Goal: Task Accomplishment & Management: Use online tool/utility

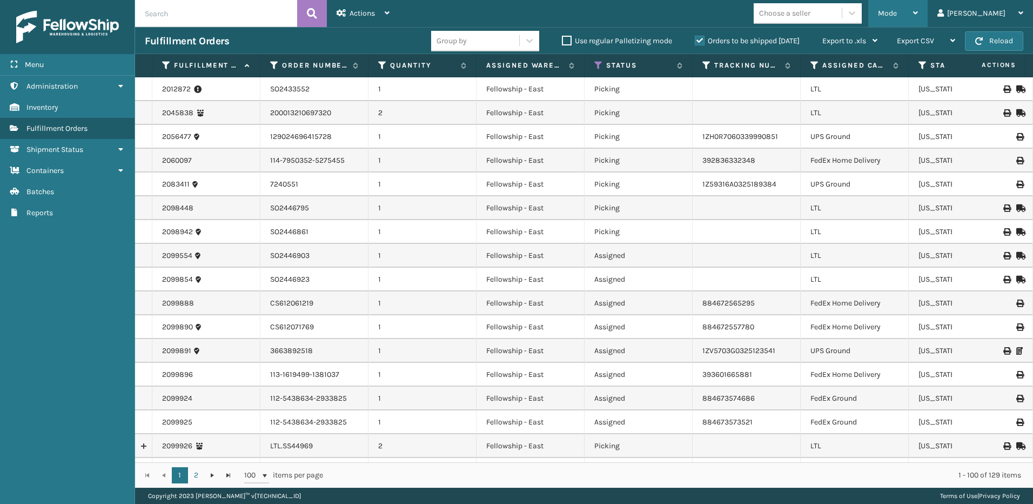
click at [897, 14] on span "Mode" at bounding box center [887, 13] width 19 height 9
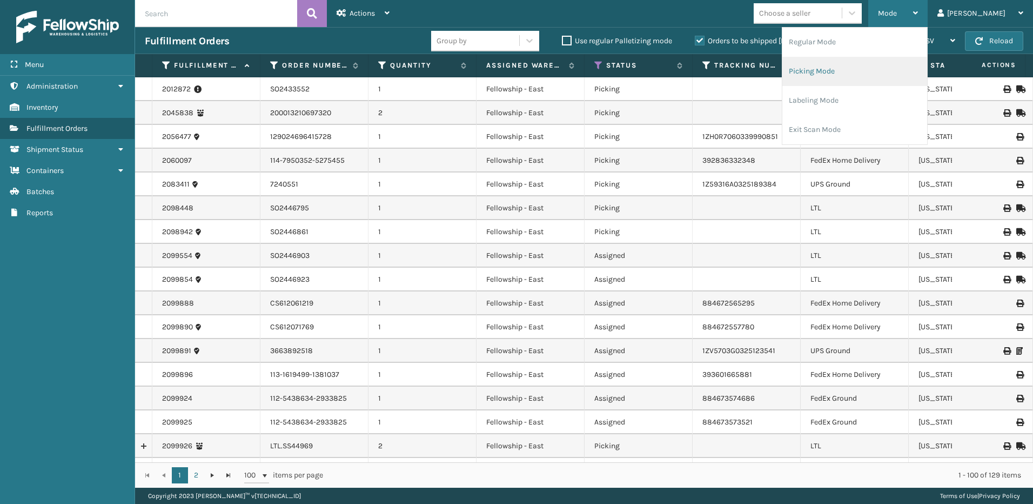
click at [868, 67] on li "Picking Mode" at bounding box center [854, 71] width 145 height 29
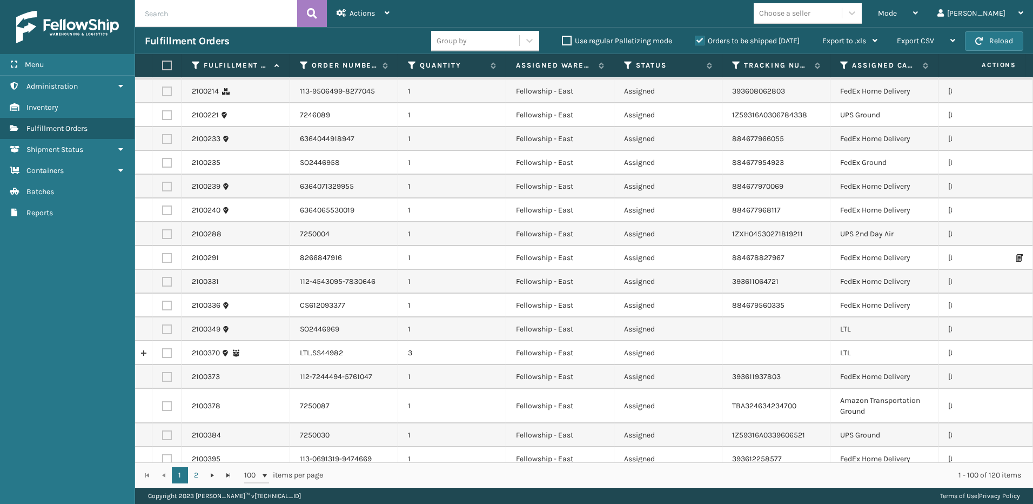
scroll to position [594, 0]
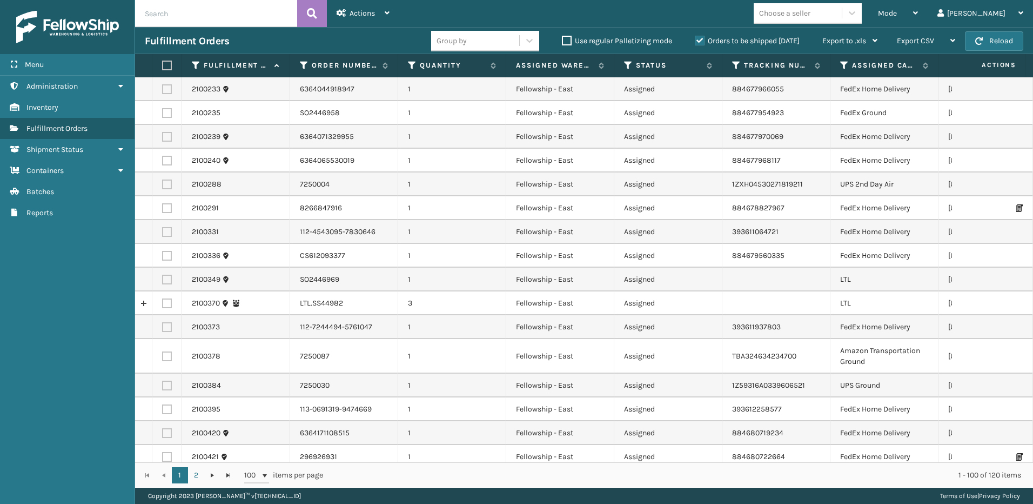
click at [165, 302] on label at bounding box center [167, 303] width 10 height 10
click at [163, 302] on input "checkbox" at bounding box center [162, 301] width 1 height 7
checkbox input "true"
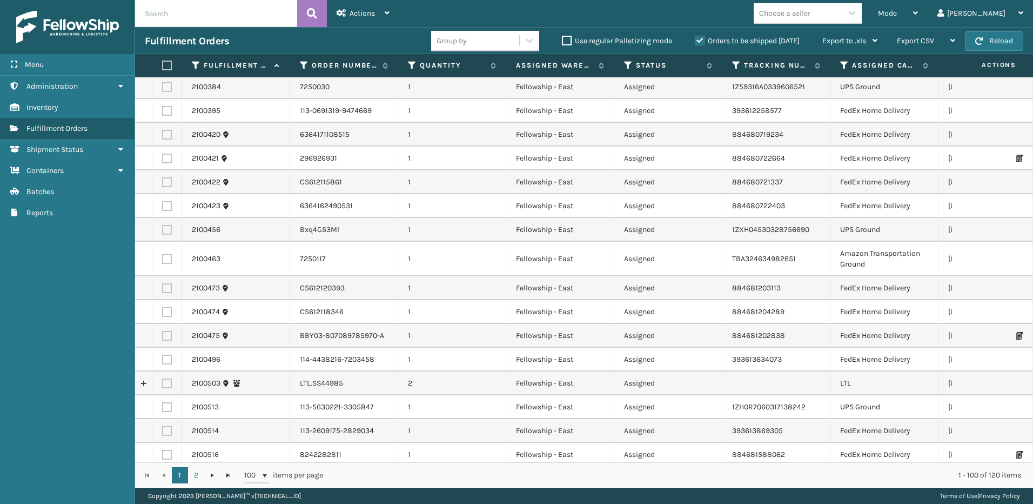
scroll to position [919, 0]
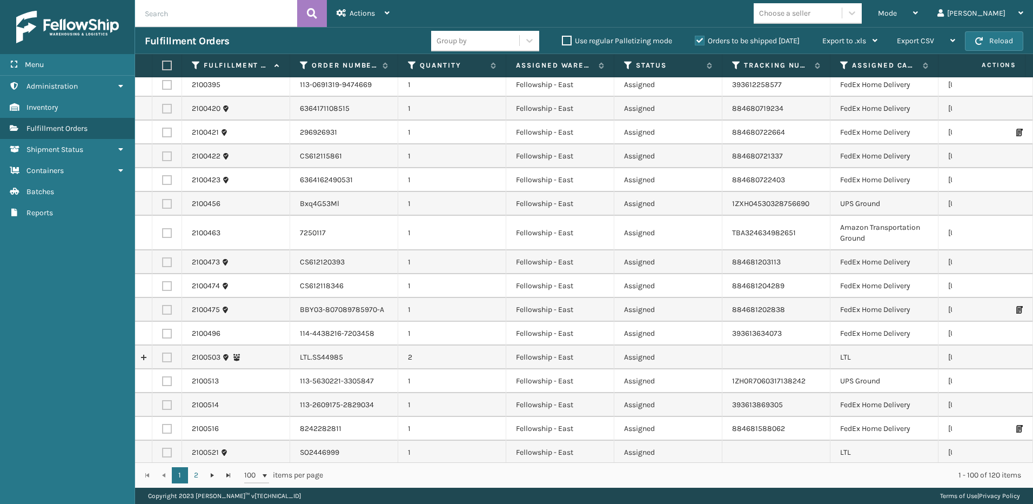
click at [166, 356] on label at bounding box center [167, 357] width 10 height 10
click at [163, 356] on input "checkbox" at bounding box center [162, 355] width 1 height 7
checkbox input "true"
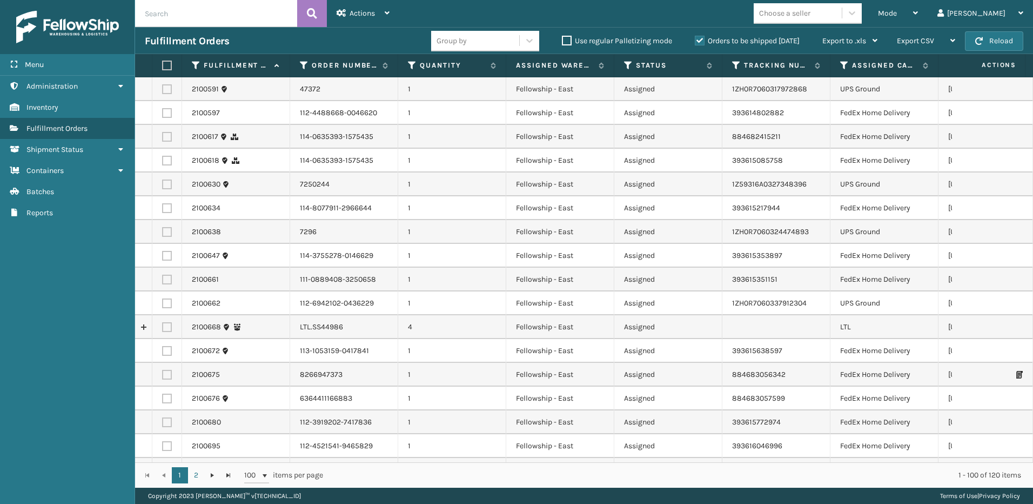
scroll to position [1621, 0]
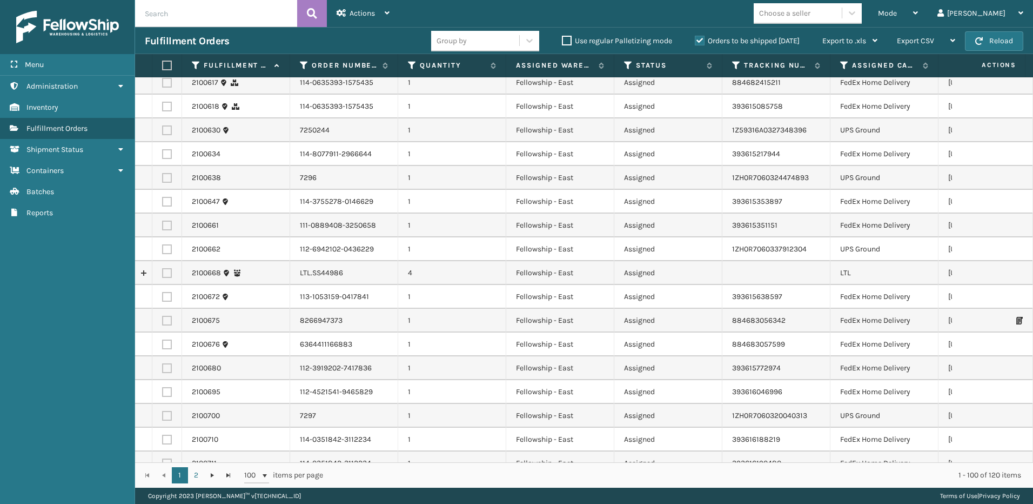
click at [166, 270] on label at bounding box center [167, 273] width 10 height 10
click at [163, 270] on input "checkbox" at bounding box center [162, 271] width 1 height 7
checkbox input "true"
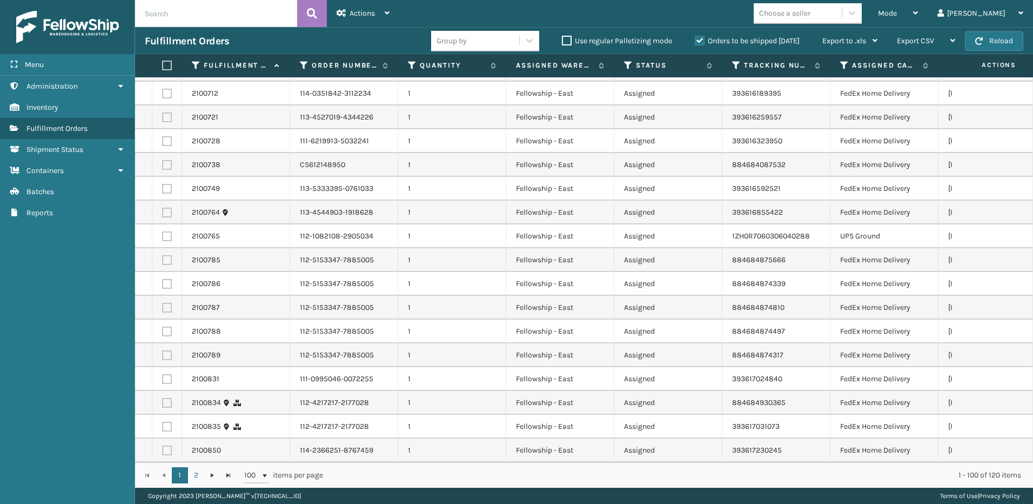
scroll to position [2022, 0]
click at [357, 15] on span "Actions" at bounding box center [362, 13] width 25 height 9
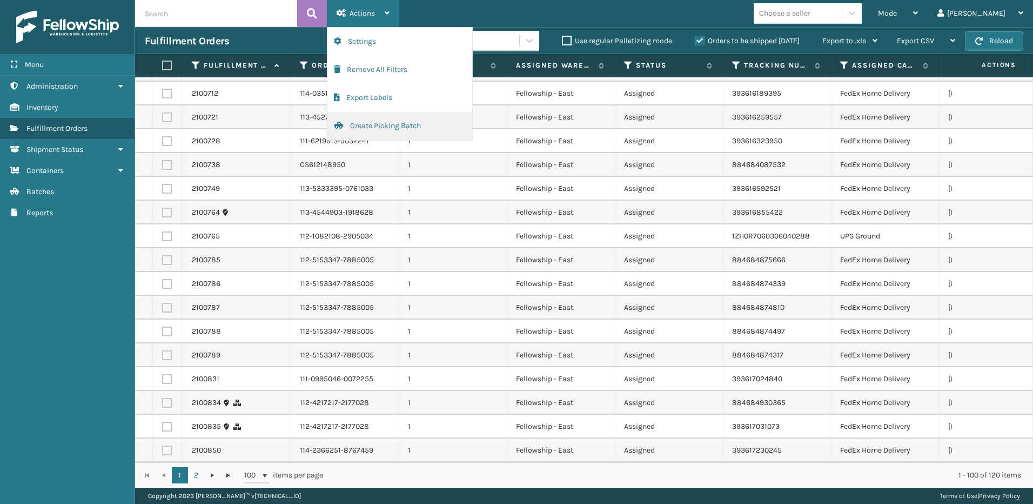
click at [371, 128] on button "Create Picking Batch" at bounding box center [399, 126] width 145 height 28
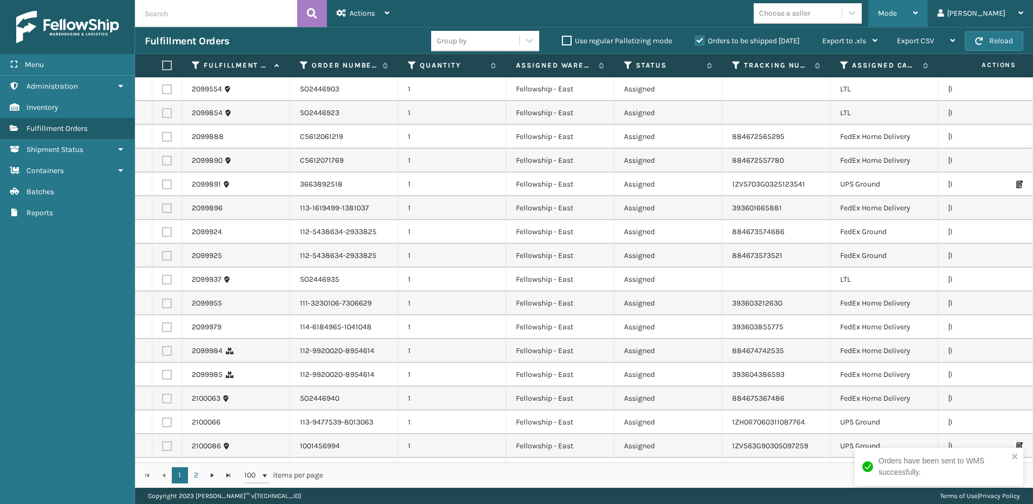
click at [900, 12] on div "Mode Regular Mode Picking Mode Labeling Mode Exit Scan Mode" at bounding box center [897, 13] width 59 height 27
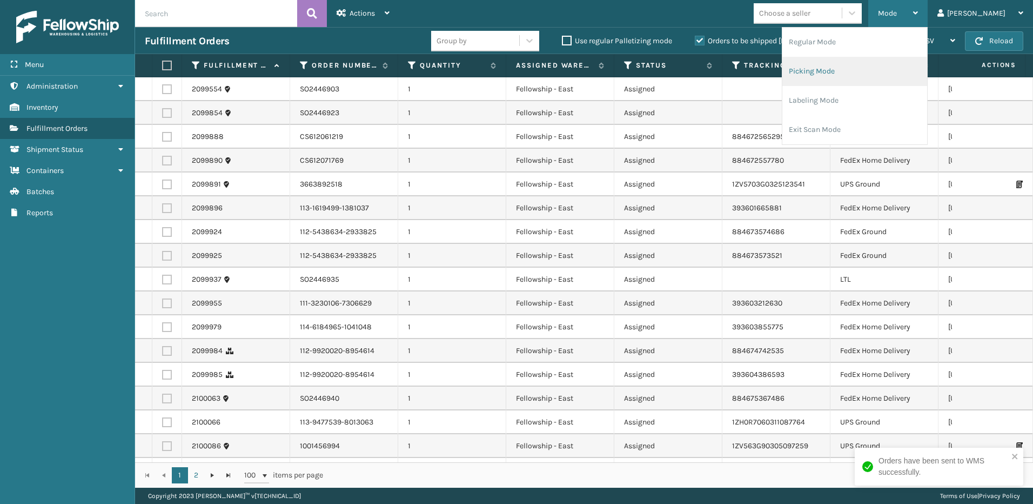
click at [868, 73] on li "Picking Mode" at bounding box center [854, 71] width 145 height 29
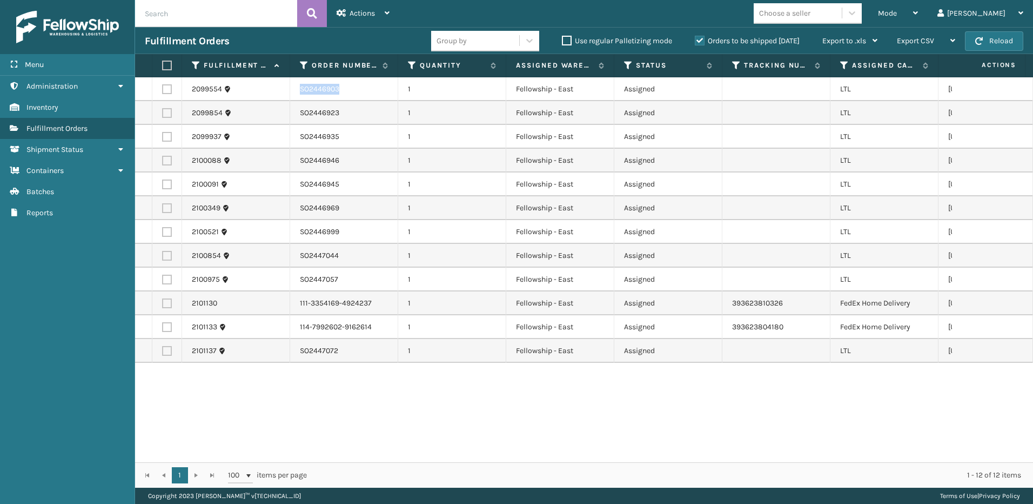
copy td "SO2446903"
drag, startPoint x: 344, startPoint y: 86, endPoint x: 300, endPoint y: 91, distance: 44.0
click at [300, 91] on td "SO2446903" at bounding box center [344, 89] width 108 height 24
click at [337, 139] on td "SO2446935" at bounding box center [344, 137] width 108 height 24
copy td "SO2446935"
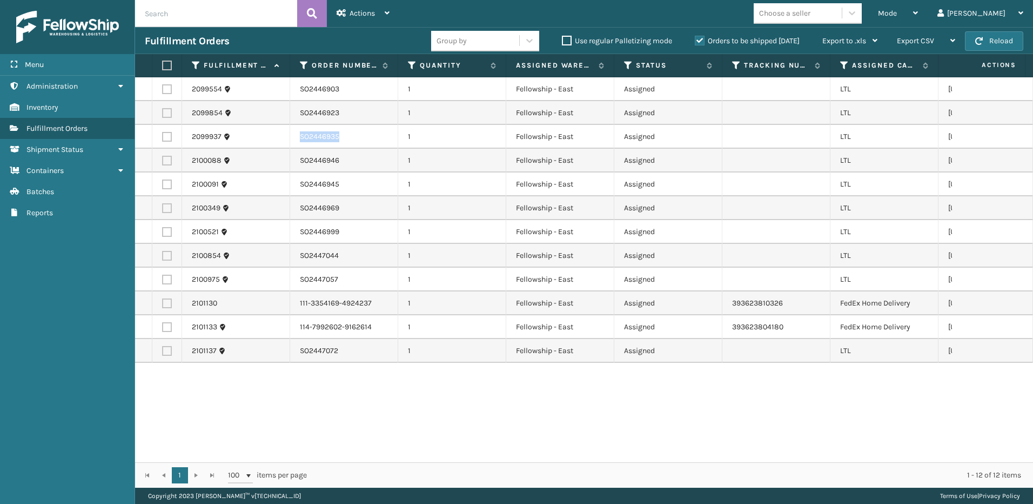
drag, startPoint x: 339, startPoint y: 135, endPoint x: 300, endPoint y: 136, distance: 39.4
click at [300, 136] on td "SO2446935" at bounding box center [344, 137] width 108 height 24
drag, startPoint x: 340, startPoint y: 256, endPoint x: 300, endPoint y: 256, distance: 40.0
click at [300, 256] on td "SO2447044" at bounding box center [344, 256] width 108 height 24
copy td "SO2447044"
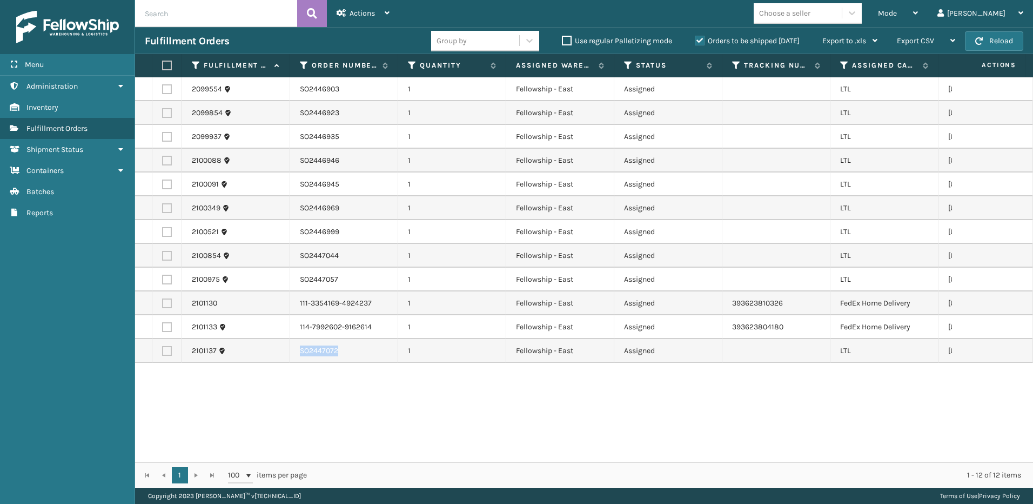
drag, startPoint x: 340, startPoint y: 351, endPoint x: 300, endPoint y: 357, distance: 40.0
click at [300, 357] on td "SO2447072" at bounding box center [344, 351] width 108 height 24
copy td "SO2447072"
click at [343, 379] on div "2099554 SO2446903 1 Fellowship - East Assigned [GEOGRAPHIC_DATA][US_STATE] 2099…" at bounding box center [584, 269] width 898 height 385
click at [897, 10] on span "Mode" at bounding box center [887, 13] width 19 height 9
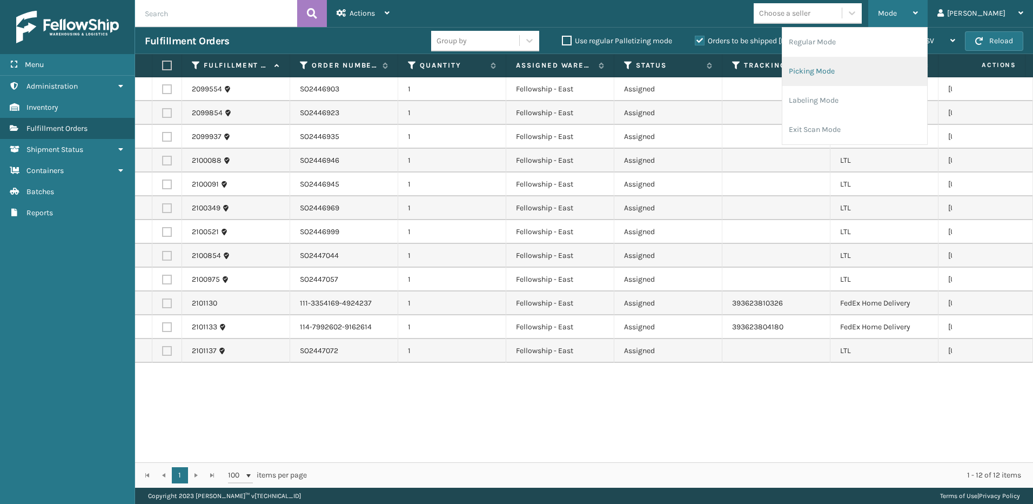
click at [855, 70] on li "Picking Mode" at bounding box center [854, 71] width 145 height 29
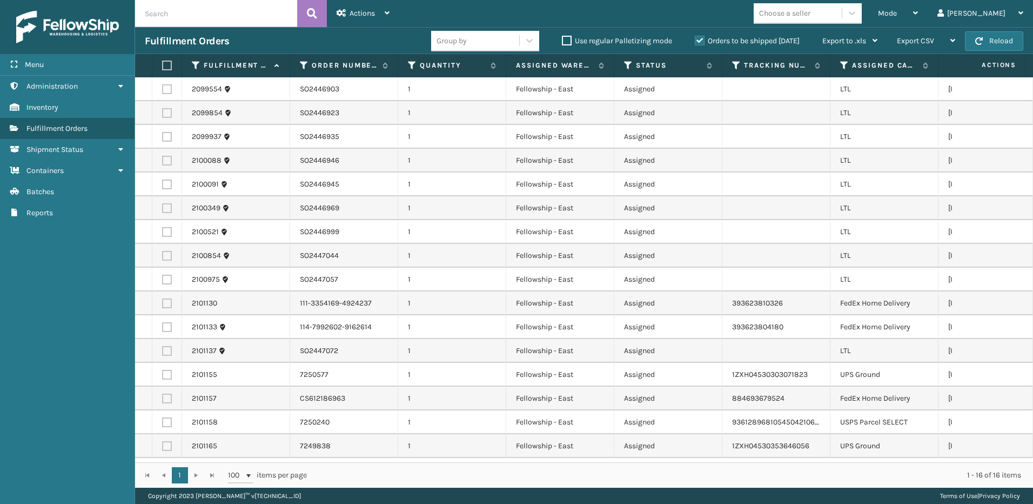
scroll to position [4, 0]
click at [897, 14] on span "Mode" at bounding box center [887, 13] width 19 height 9
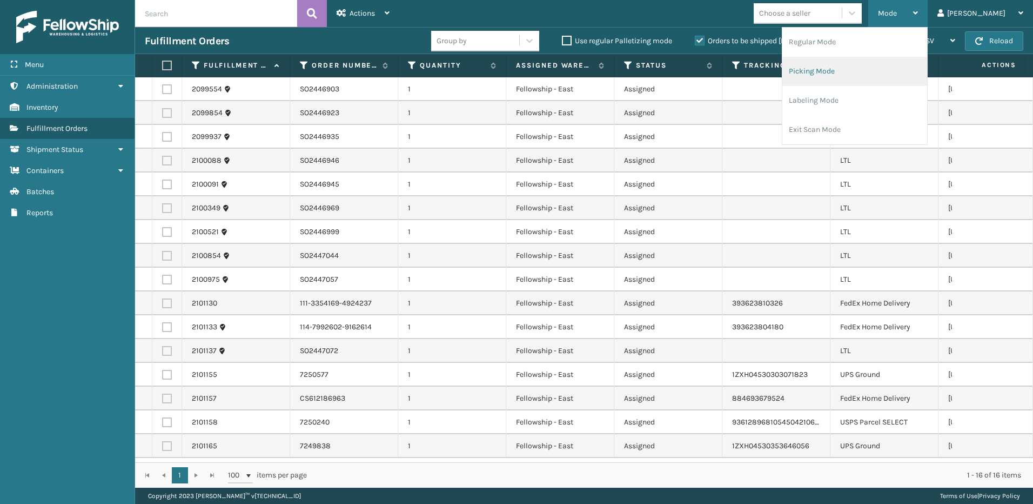
click at [855, 66] on li "Picking Mode" at bounding box center [854, 71] width 145 height 29
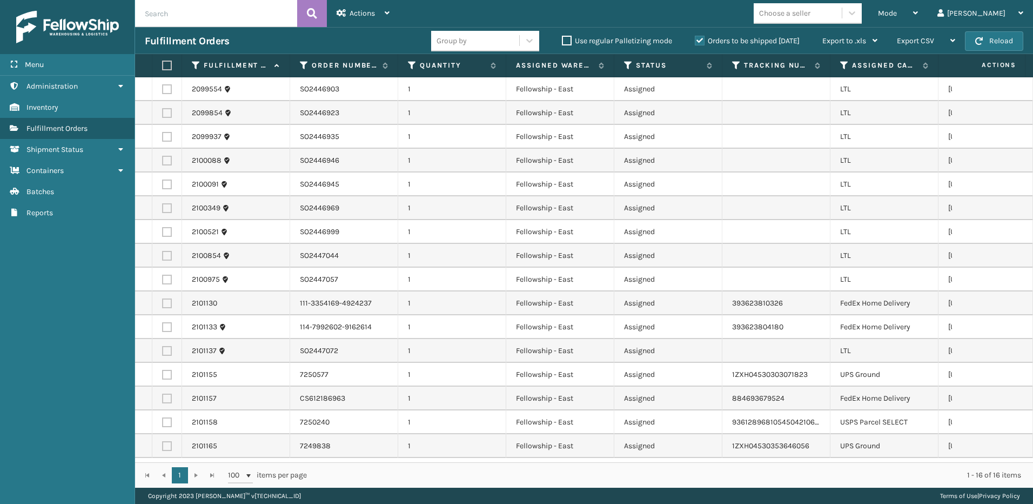
click at [845, 70] on th "Assigned Carrier Service" at bounding box center [884, 65] width 108 height 23
click at [842, 67] on icon at bounding box center [844, 66] width 9 height 10
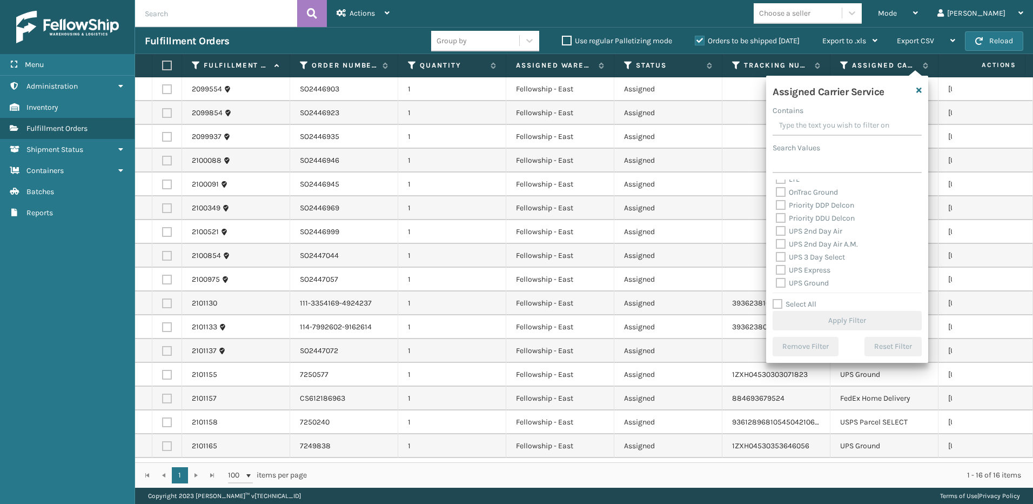
scroll to position [108, 0]
click at [783, 231] on label "LTL" at bounding box center [788, 233] width 24 height 9
click at [776, 231] on input "LTL" at bounding box center [776, 230] width 1 height 7
checkbox input "true"
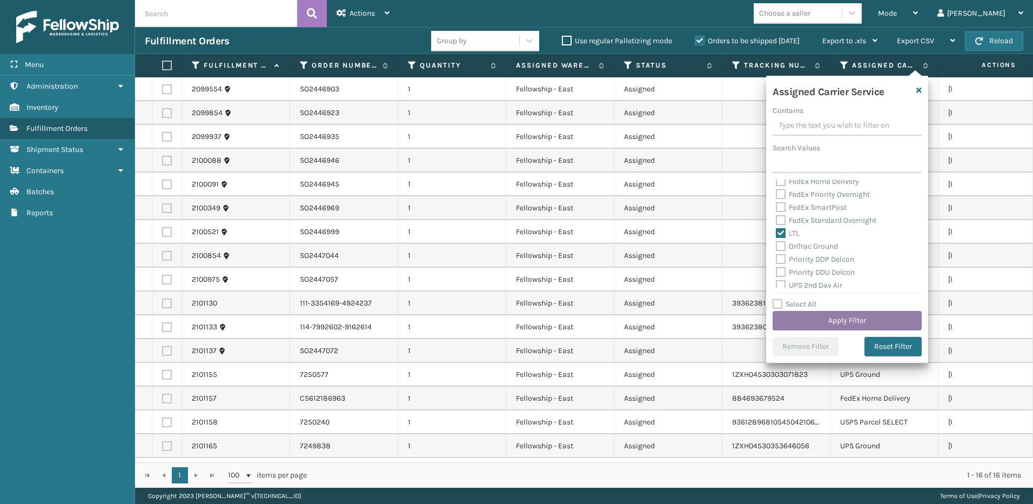
click at [841, 316] on button "Apply Filter" at bounding box center [847, 320] width 149 height 19
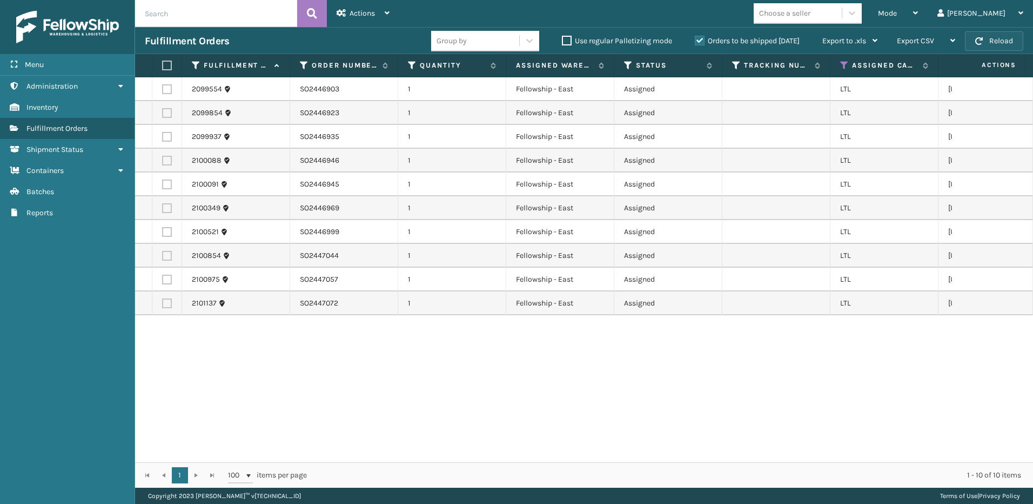
click at [1011, 41] on button "Reload" at bounding box center [994, 40] width 58 height 19
click at [999, 42] on button "Reload" at bounding box center [994, 40] width 58 height 19
click at [198, 85] on link "2099554" at bounding box center [207, 89] width 30 height 11
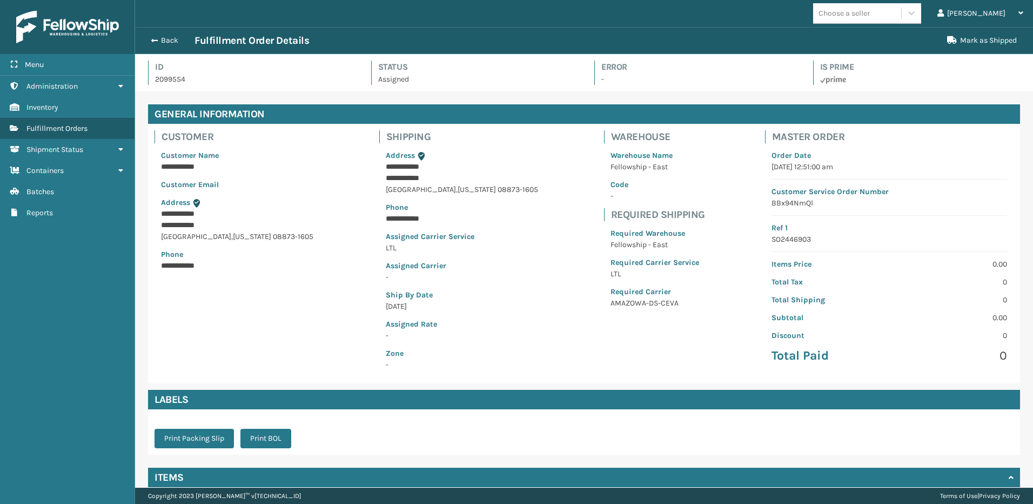
scroll to position [26, 898]
click at [168, 39] on button "Back" at bounding box center [170, 41] width 50 height 10
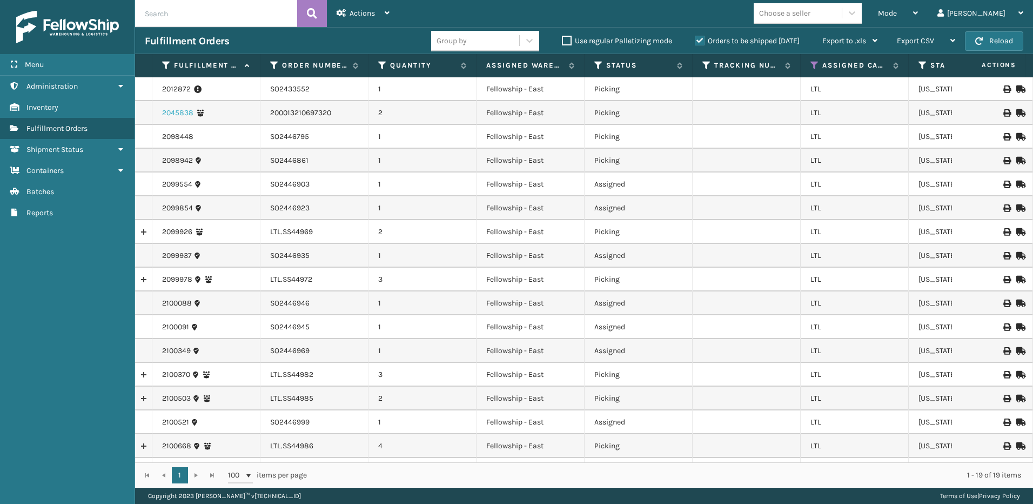
click at [171, 110] on link "2045838" at bounding box center [177, 113] width 31 height 11
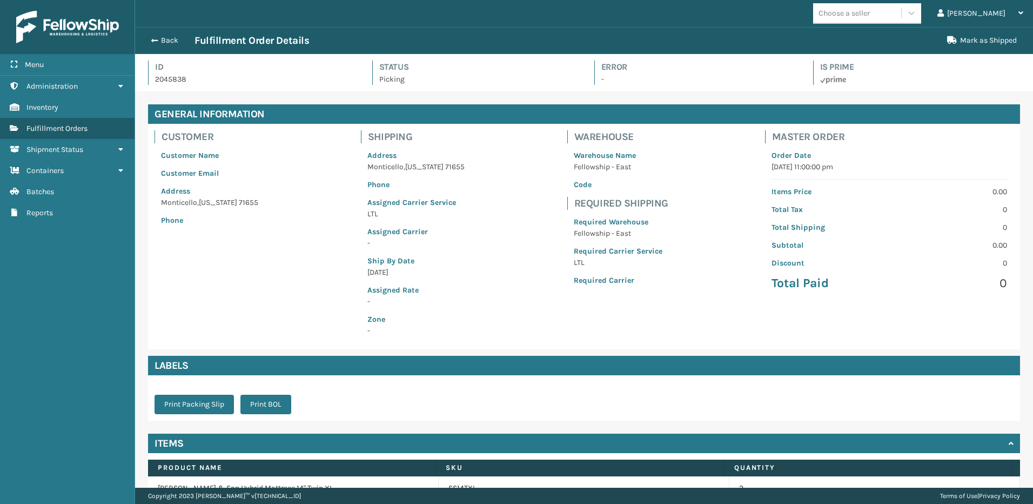
scroll to position [26, 898]
click at [164, 36] on button "Back" at bounding box center [170, 41] width 50 height 10
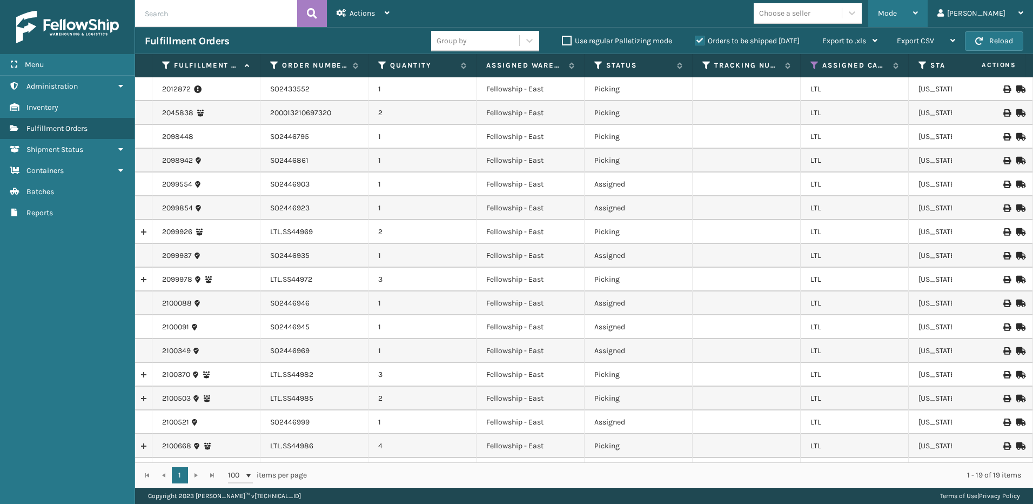
click at [897, 11] on span "Mode" at bounding box center [887, 13] width 19 height 9
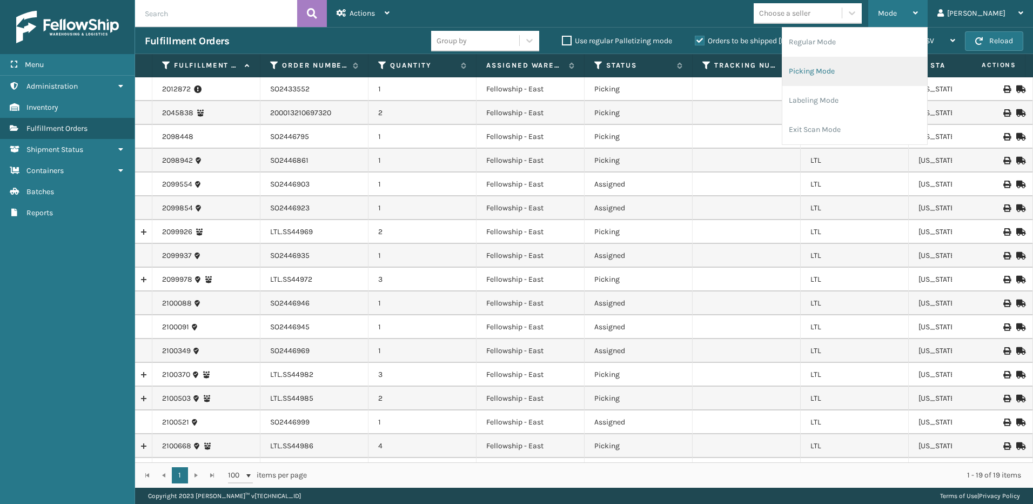
click at [870, 78] on li "Picking Mode" at bounding box center [854, 71] width 145 height 29
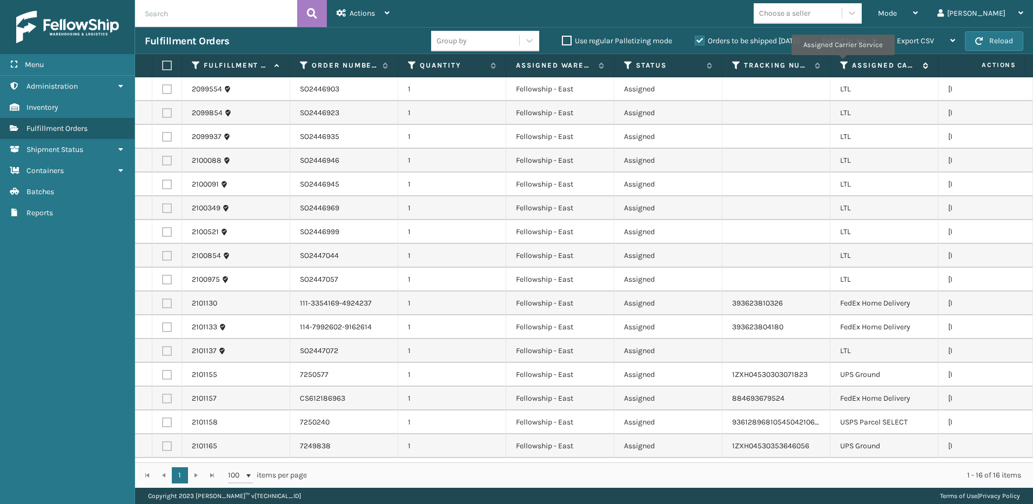
click at [842, 63] on icon at bounding box center [844, 66] width 9 height 10
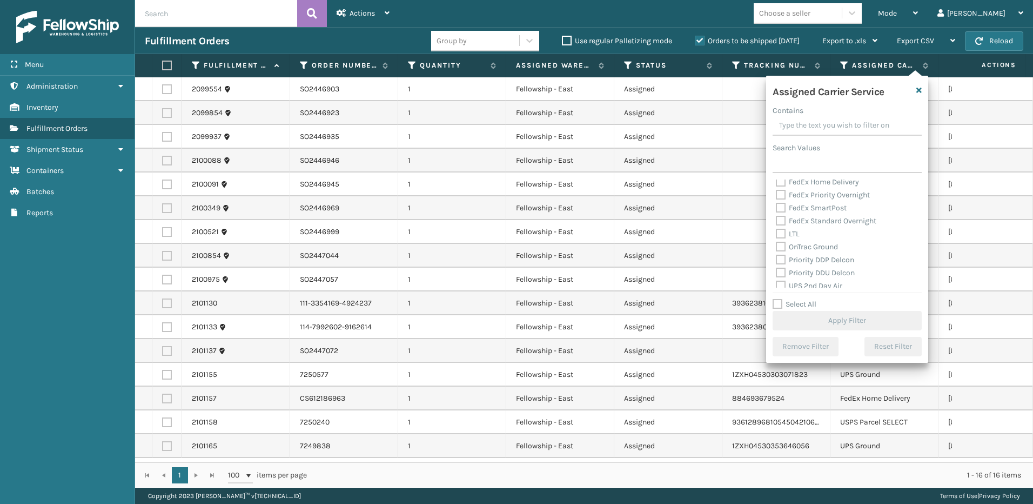
scroll to position [108, 0]
click at [780, 229] on label "LTL" at bounding box center [788, 233] width 24 height 9
click at [776, 229] on input "LTL" at bounding box center [776, 230] width 1 height 7
checkbox input "true"
click at [855, 314] on button "Apply Filter" at bounding box center [847, 320] width 149 height 19
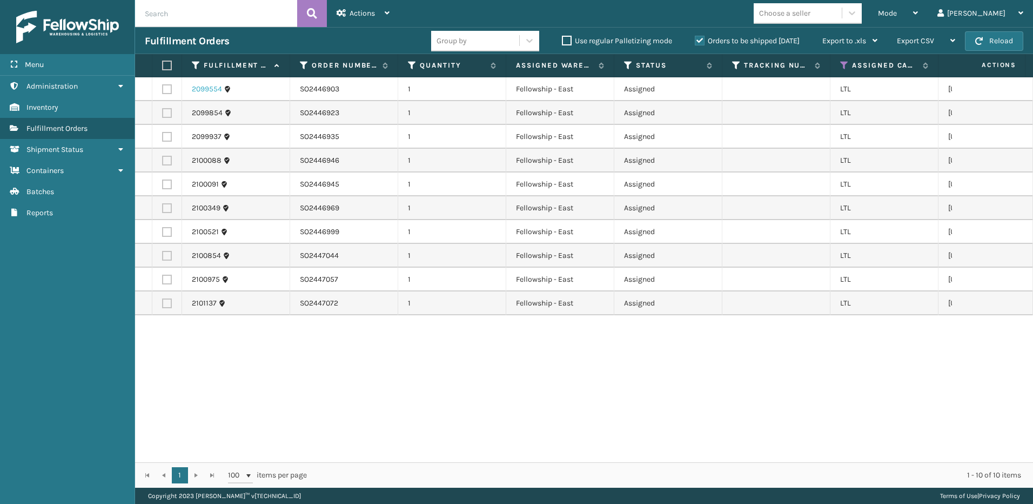
click at [202, 89] on link "2099554" at bounding box center [207, 89] width 30 height 11
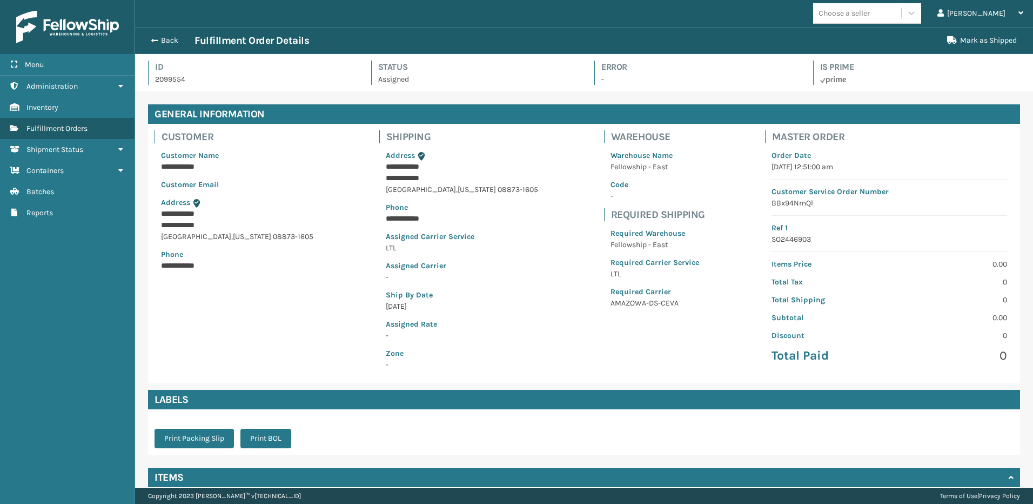
scroll to position [26, 898]
click at [158, 36] on button "Back" at bounding box center [170, 41] width 50 height 10
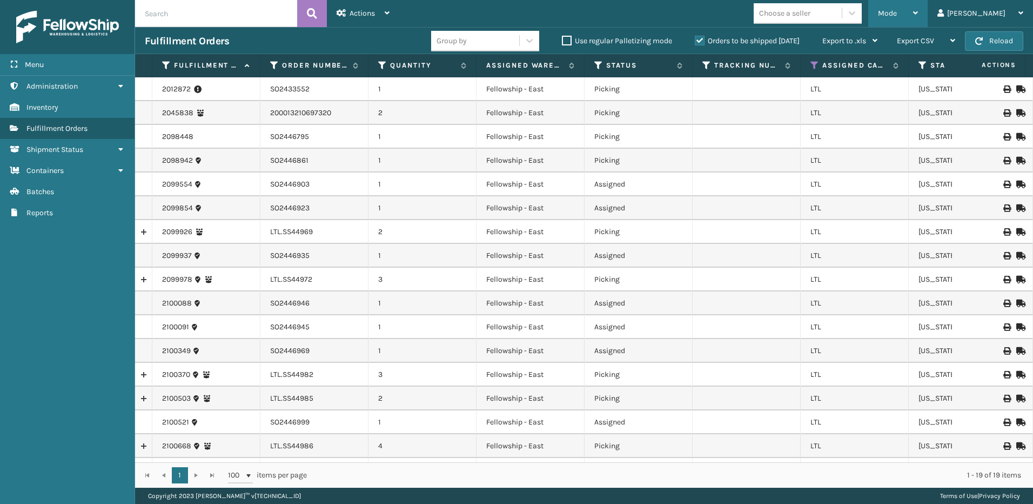
click at [897, 15] on span "Mode" at bounding box center [887, 13] width 19 height 9
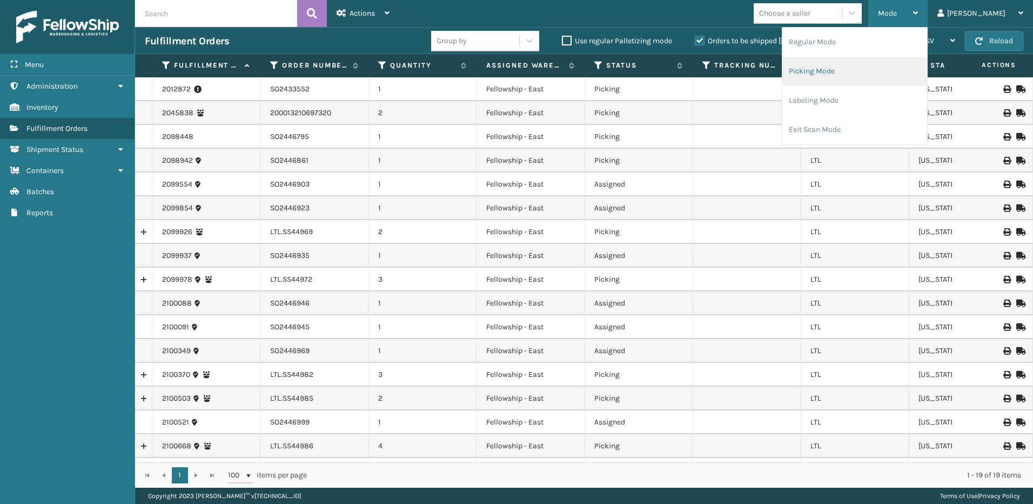
click at [842, 75] on li "Picking Mode" at bounding box center [854, 71] width 145 height 29
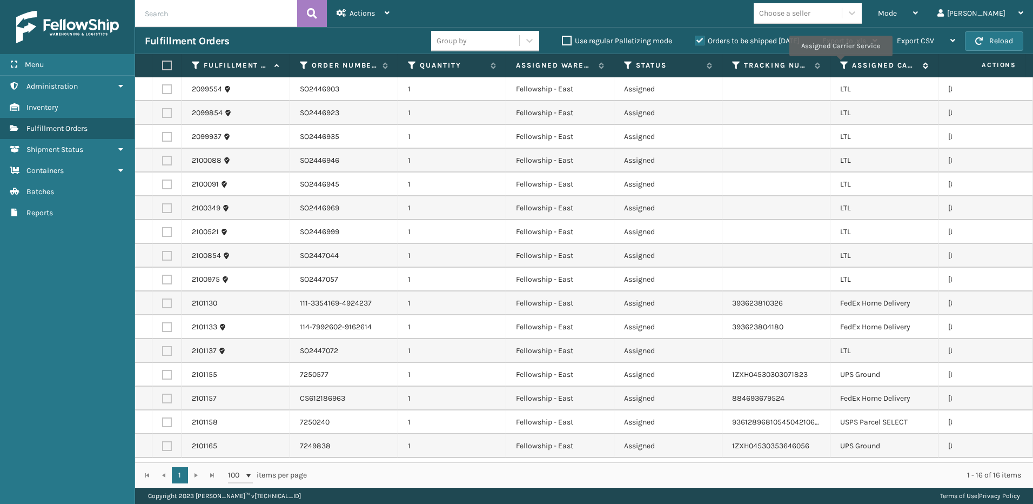
click at [840, 64] on icon at bounding box center [844, 66] width 9 height 10
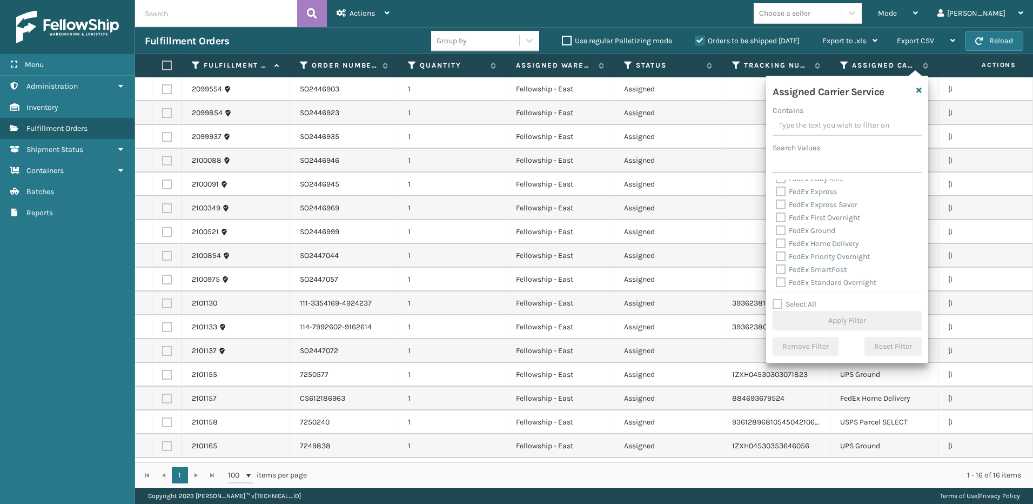
scroll to position [108, 0]
click at [783, 236] on label "LTL" at bounding box center [788, 233] width 24 height 9
click at [776, 234] on input "LTL" at bounding box center [776, 230] width 1 height 7
checkbox input "true"
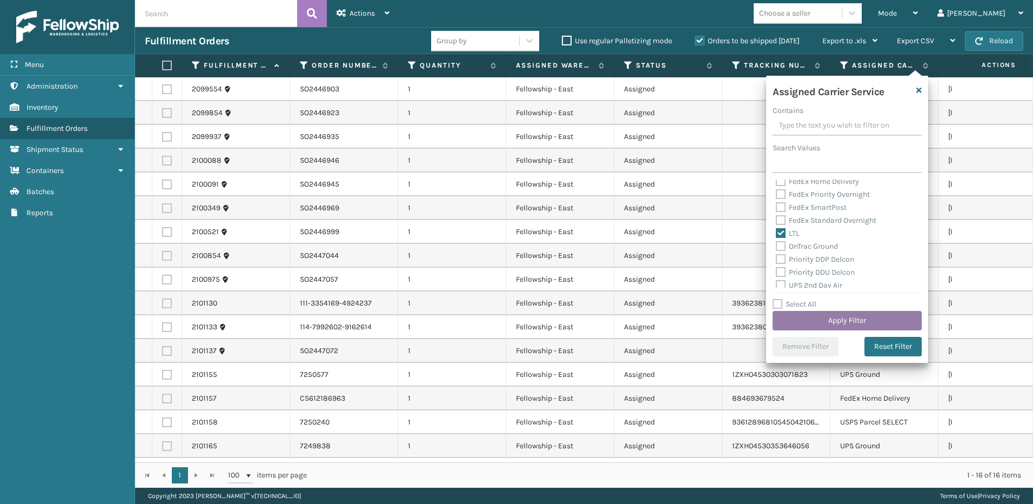
click at [836, 325] on button "Apply Filter" at bounding box center [847, 320] width 149 height 19
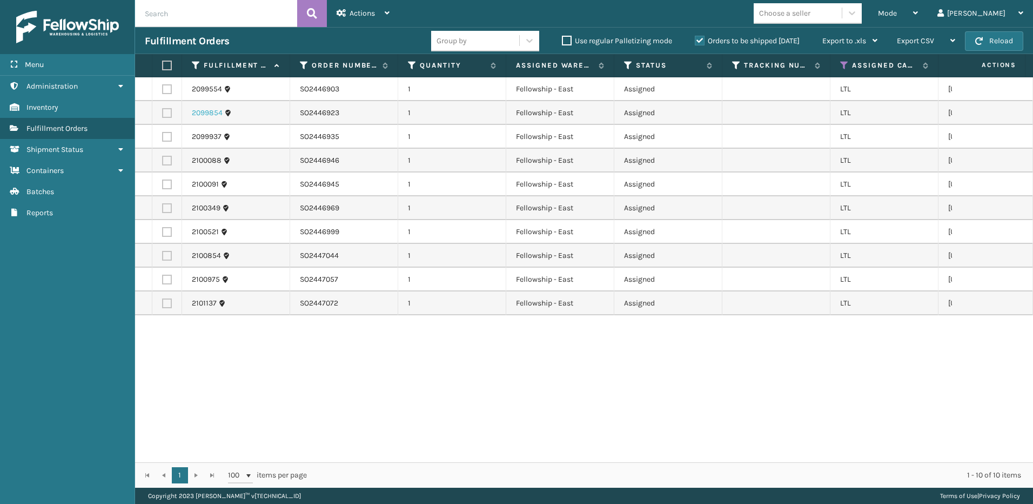
click at [212, 115] on link "2099854" at bounding box center [207, 113] width 31 height 11
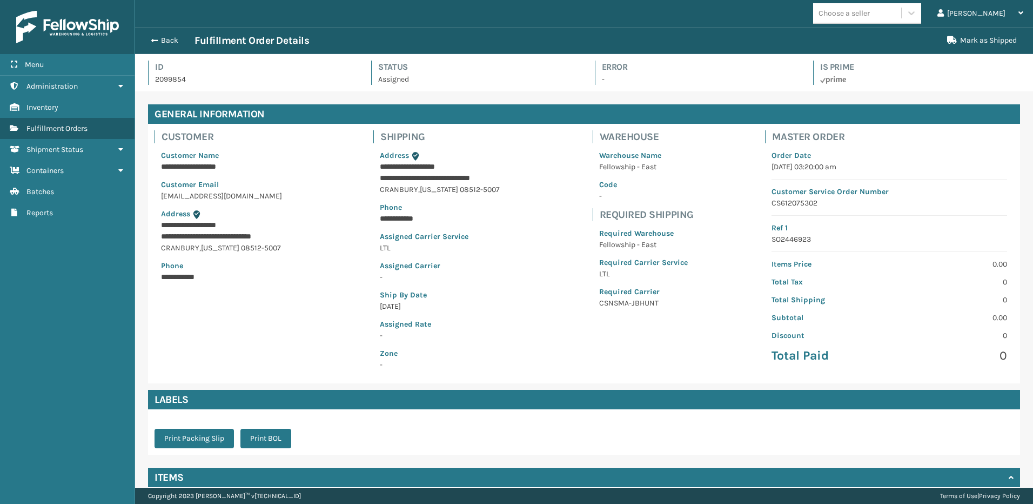
scroll to position [26, 898]
click at [168, 39] on button "Back" at bounding box center [170, 41] width 50 height 10
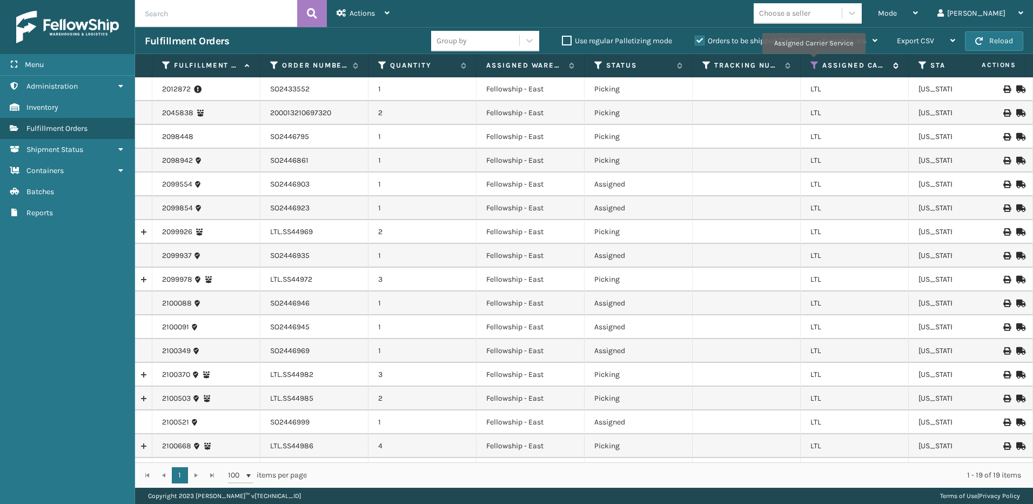
click at [813, 61] on icon at bounding box center [814, 66] width 9 height 10
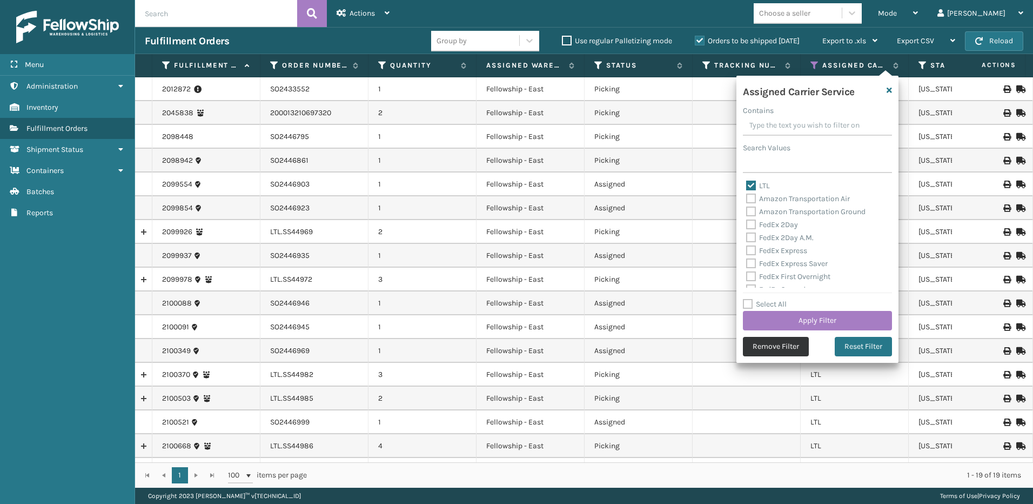
click at [778, 349] on button "Remove Filter" at bounding box center [776, 346] width 66 height 19
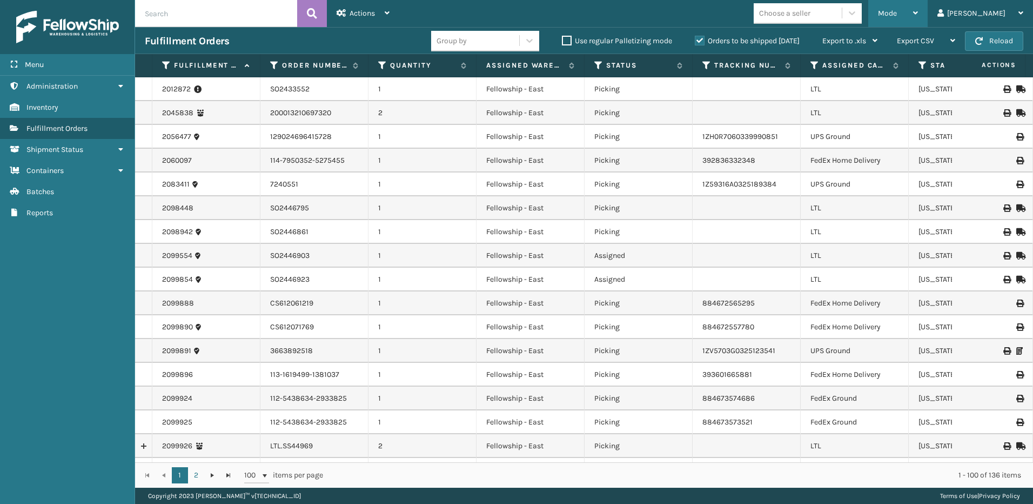
click at [918, 18] on div "Mode" at bounding box center [898, 13] width 40 height 27
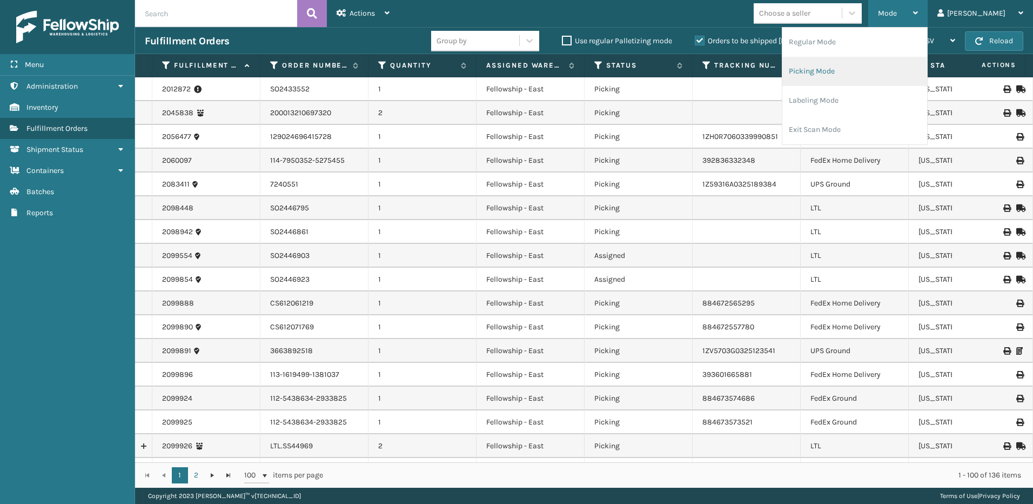
click at [859, 73] on li "Picking Mode" at bounding box center [854, 71] width 145 height 29
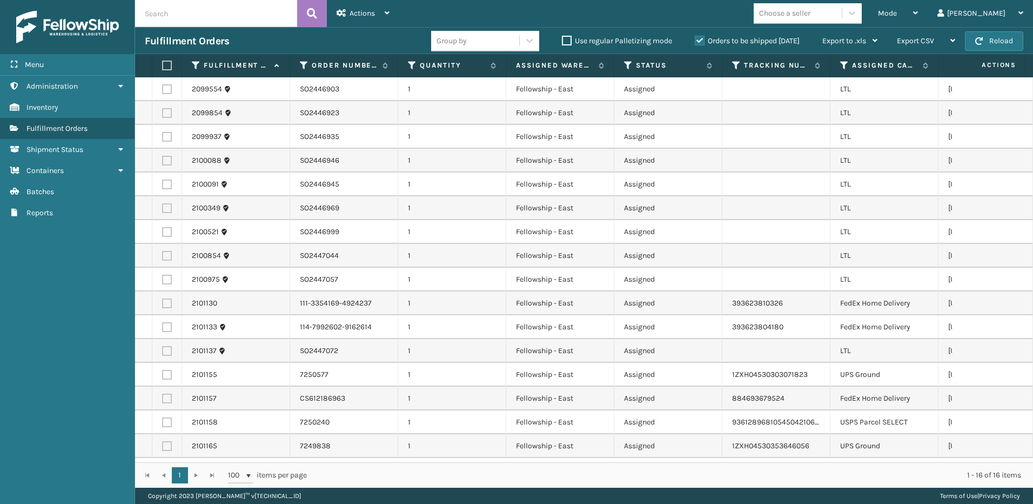
scroll to position [4, 0]
click at [845, 64] on icon at bounding box center [844, 66] width 9 height 10
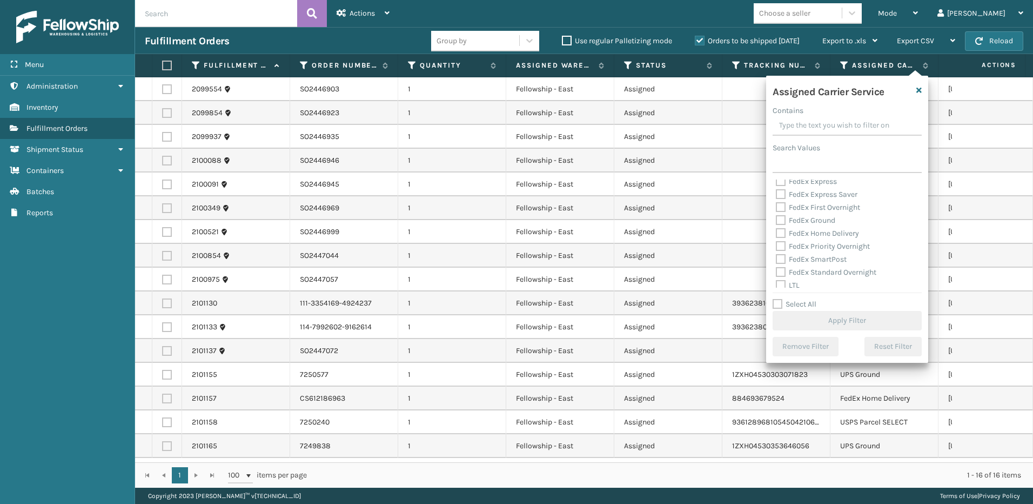
scroll to position [108, 0]
click at [782, 234] on label "LTL" at bounding box center [788, 233] width 24 height 9
click at [776, 234] on input "LTL" at bounding box center [776, 230] width 1 height 7
checkbox input "true"
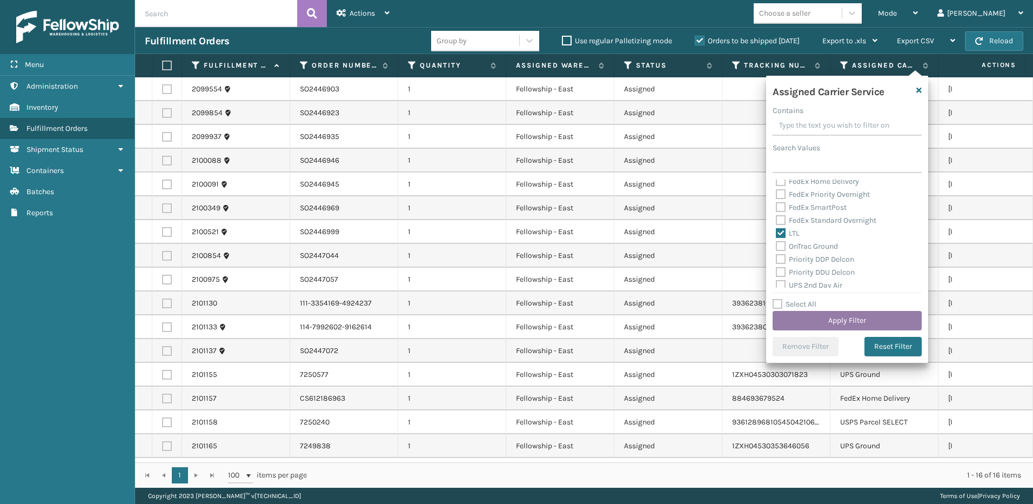
click at [828, 324] on button "Apply Filter" at bounding box center [847, 320] width 149 height 19
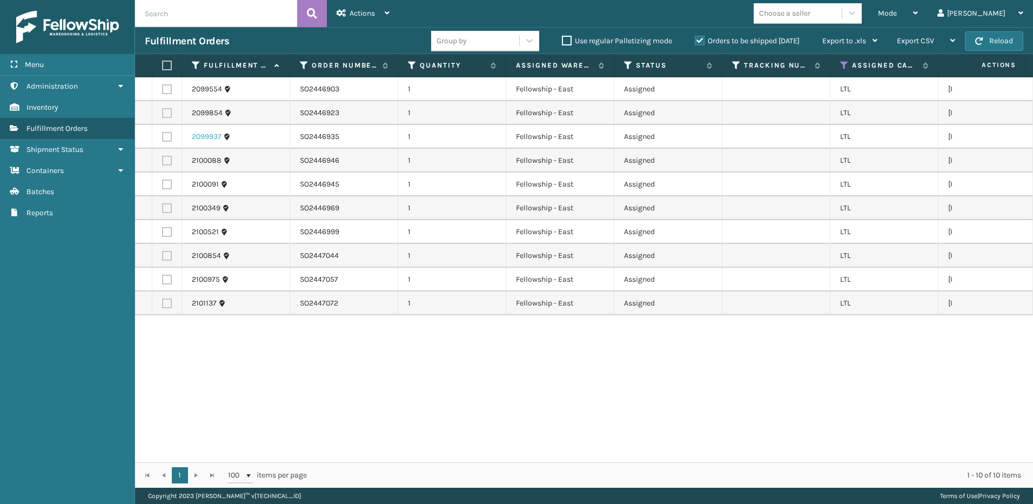
click at [203, 136] on link "2099937" at bounding box center [207, 136] width 30 height 11
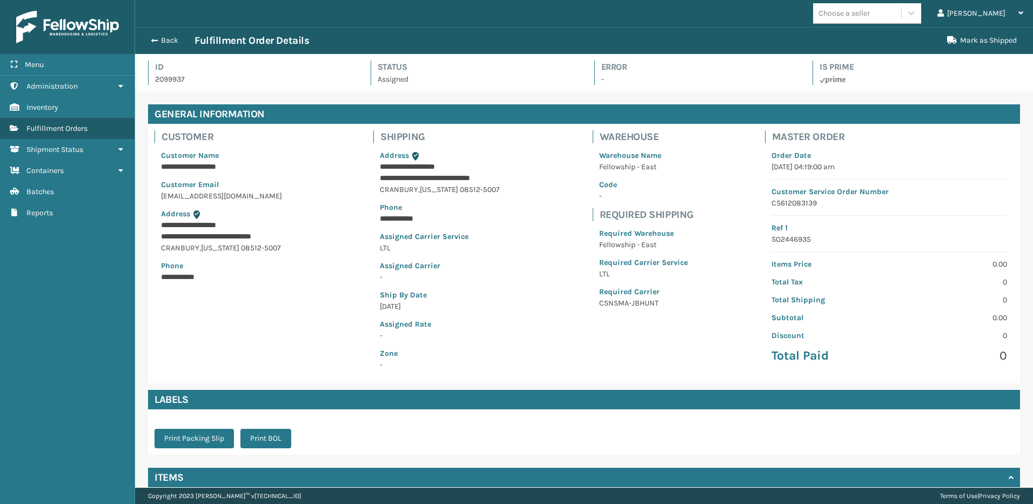
scroll to position [26, 898]
click at [167, 39] on button "Back" at bounding box center [170, 41] width 50 height 10
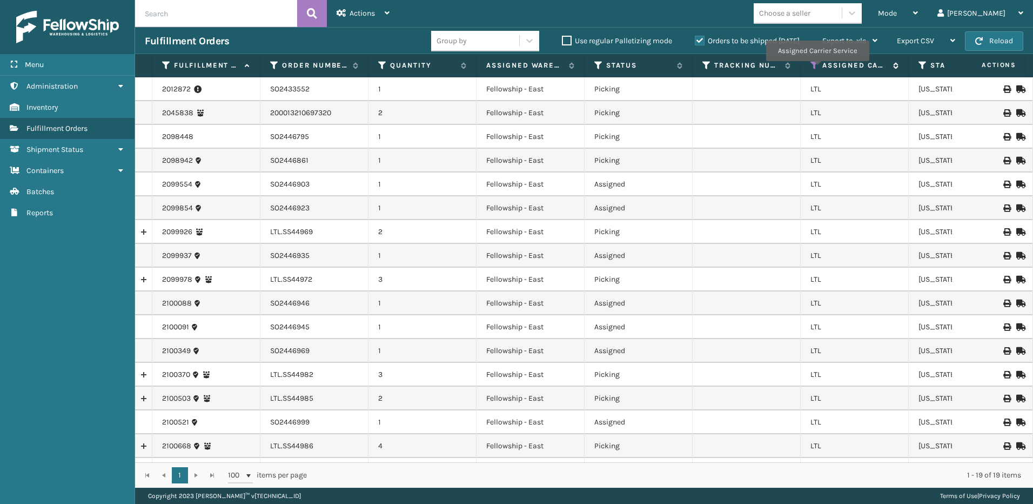
click at [817, 69] on icon at bounding box center [814, 66] width 9 height 10
click at [897, 13] on span "Mode" at bounding box center [887, 13] width 19 height 9
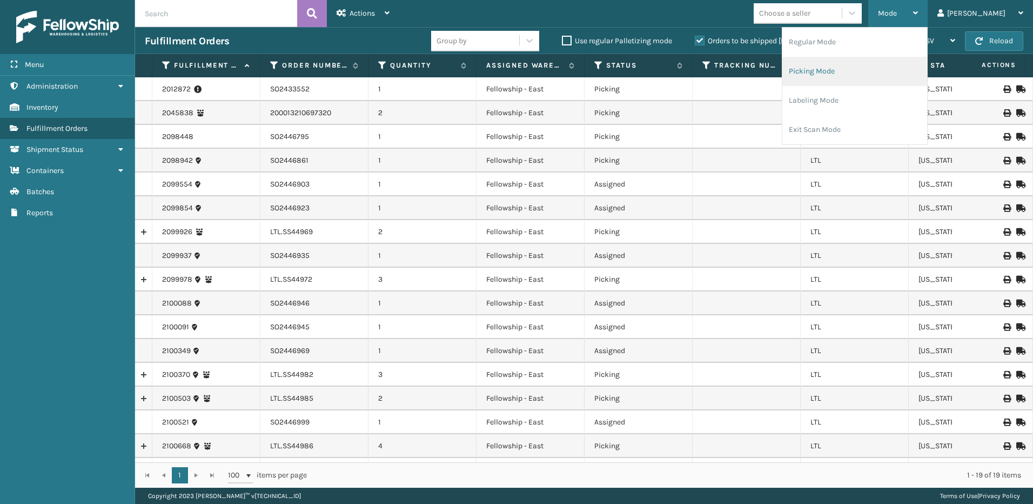
click at [856, 72] on li "Picking Mode" at bounding box center [854, 71] width 145 height 29
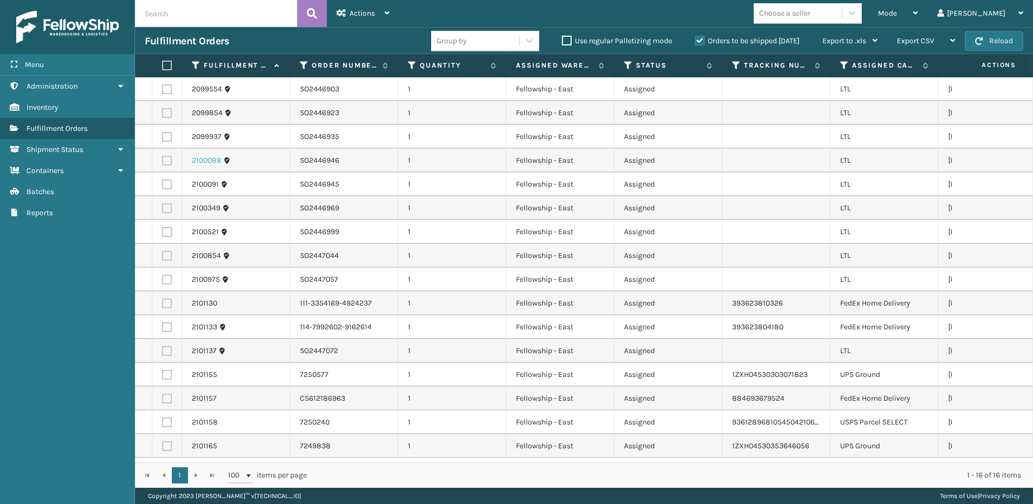
click at [208, 160] on link "2100088" at bounding box center [207, 160] width 30 height 11
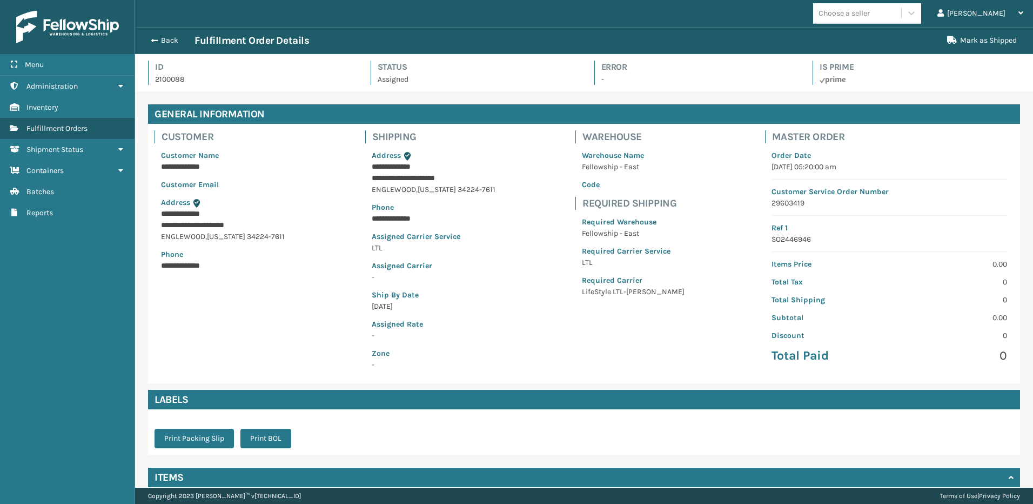
scroll to position [26, 898]
click at [163, 36] on button "Back" at bounding box center [170, 41] width 50 height 10
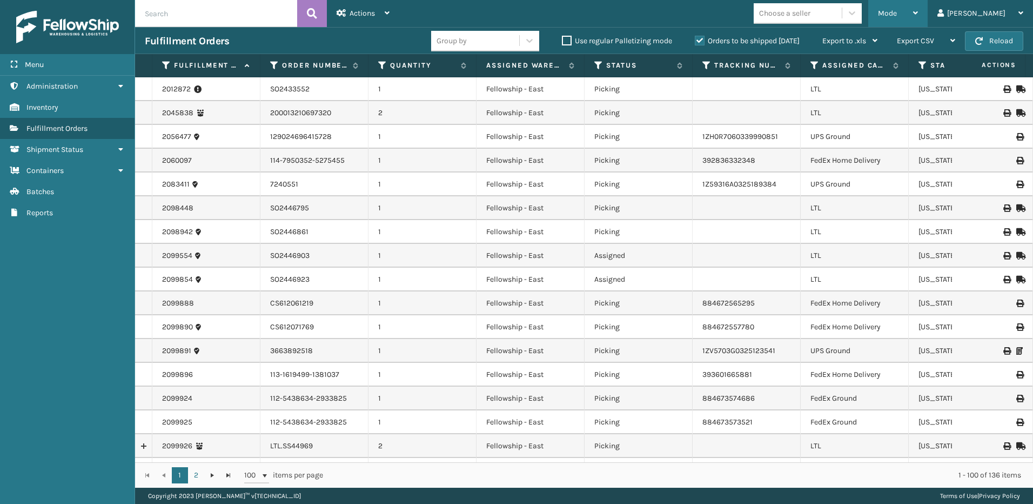
click at [897, 16] on span "Mode" at bounding box center [887, 13] width 19 height 9
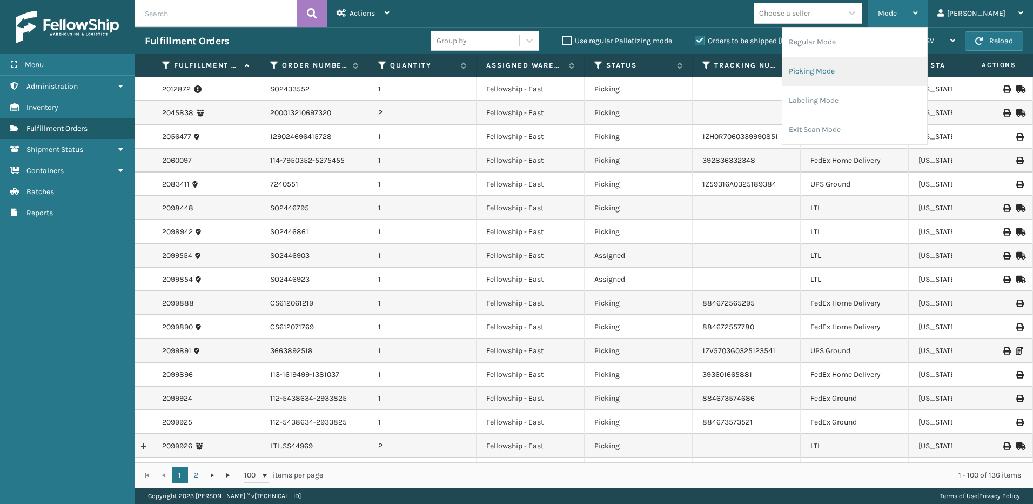
click at [867, 78] on li "Picking Mode" at bounding box center [854, 71] width 145 height 29
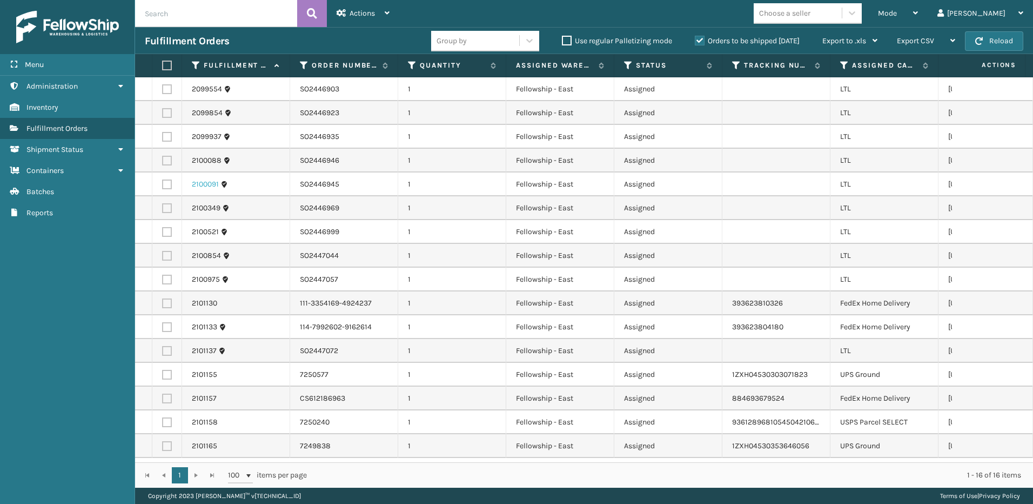
click at [197, 181] on link "2100091" at bounding box center [205, 184] width 27 height 11
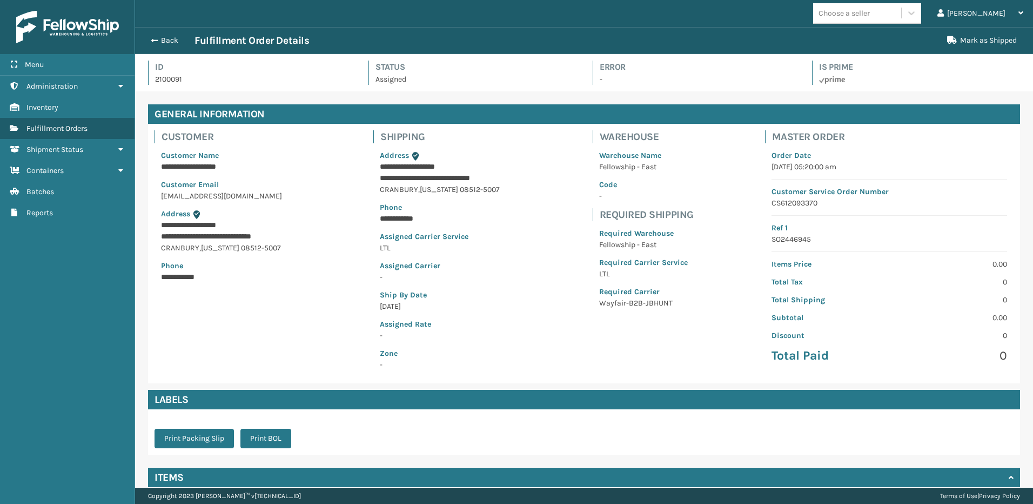
scroll to position [26, 898]
click at [162, 39] on button "Back" at bounding box center [170, 41] width 50 height 10
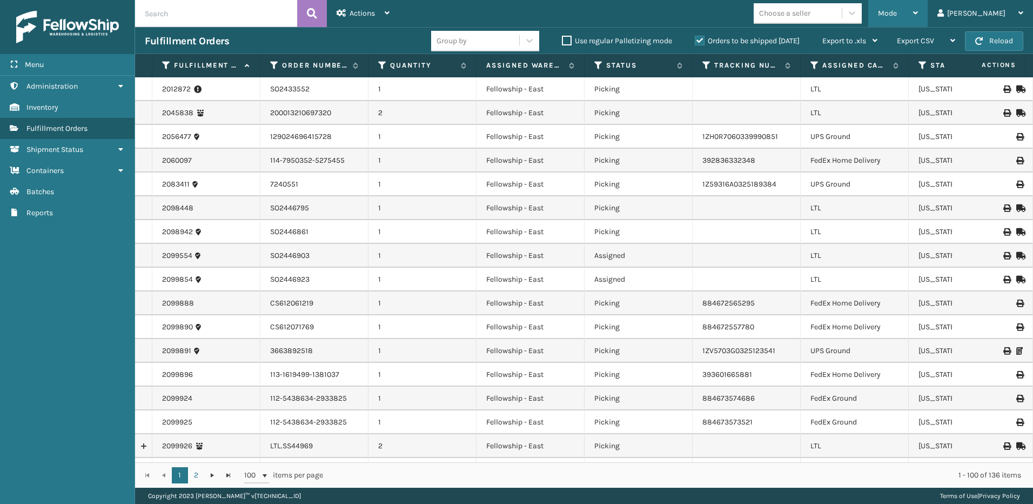
click at [915, 7] on div "Mode" at bounding box center [898, 13] width 40 height 27
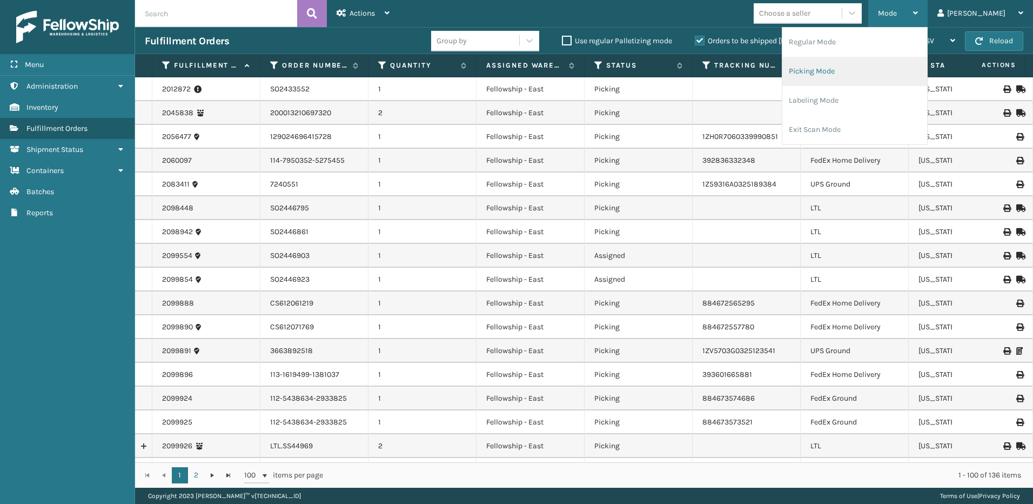
click at [857, 75] on li "Picking Mode" at bounding box center [854, 71] width 145 height 29
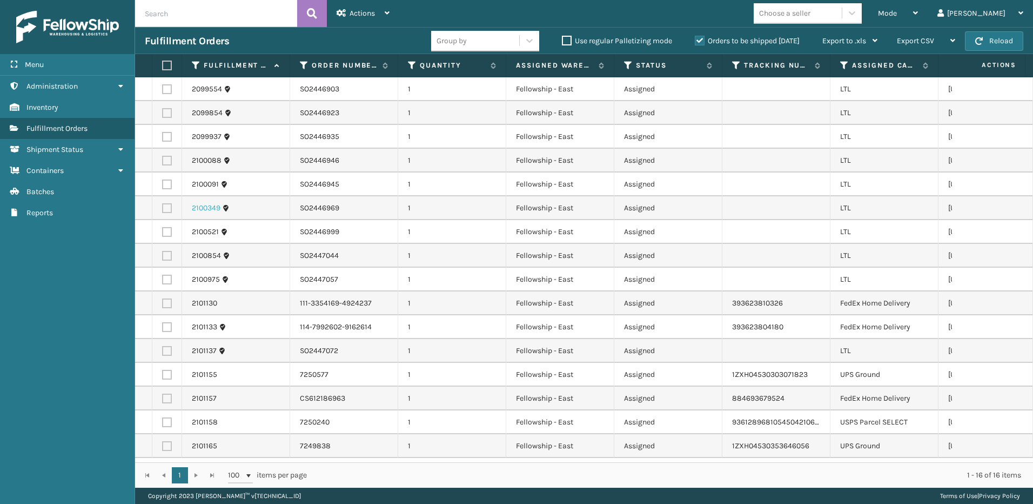
click at [205, 207] on link "2100349" at bounding box center [206, 208] width 29 height 11
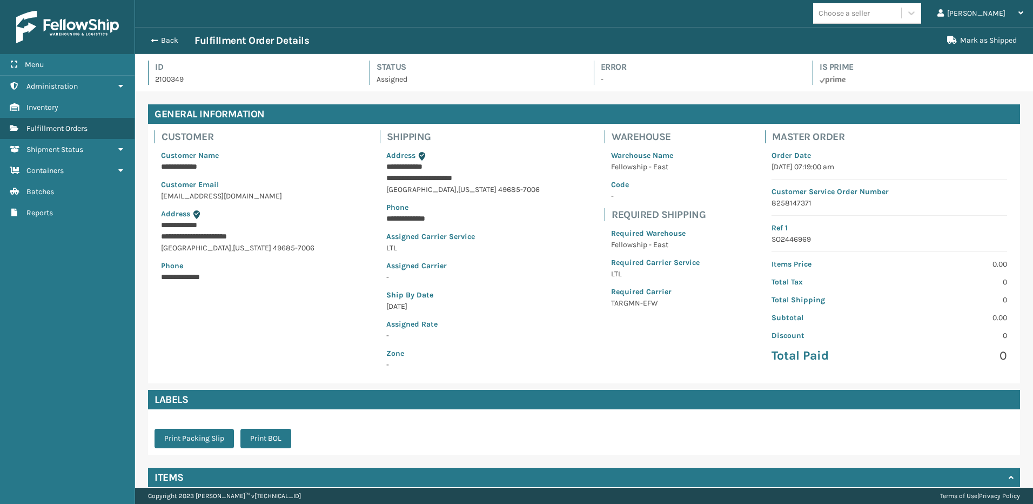
scroll to position [26, 898]
click at [175, 42] on button "Back" at bounding box center [170, 41] width 50 height 10
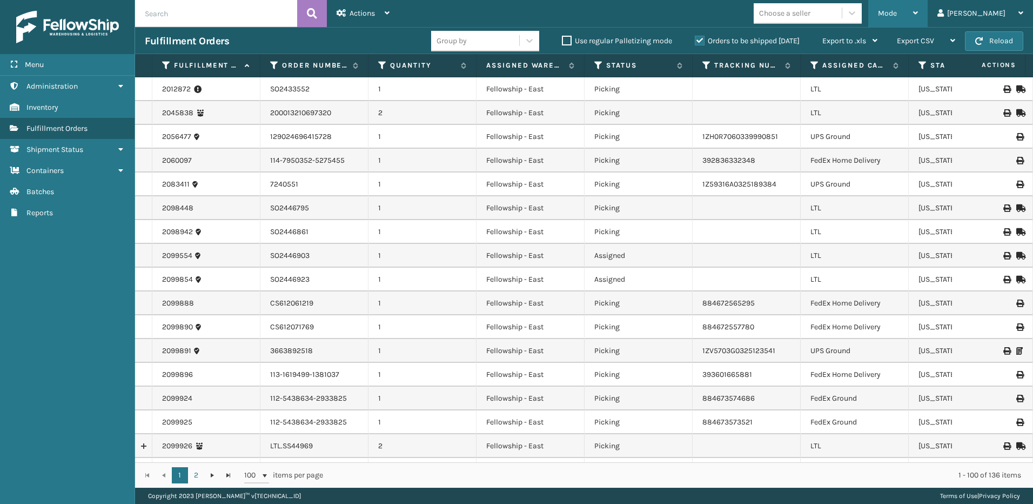
click at [897, 16] on span "Mode" at bounding box center [887, 13] width 19 height 9
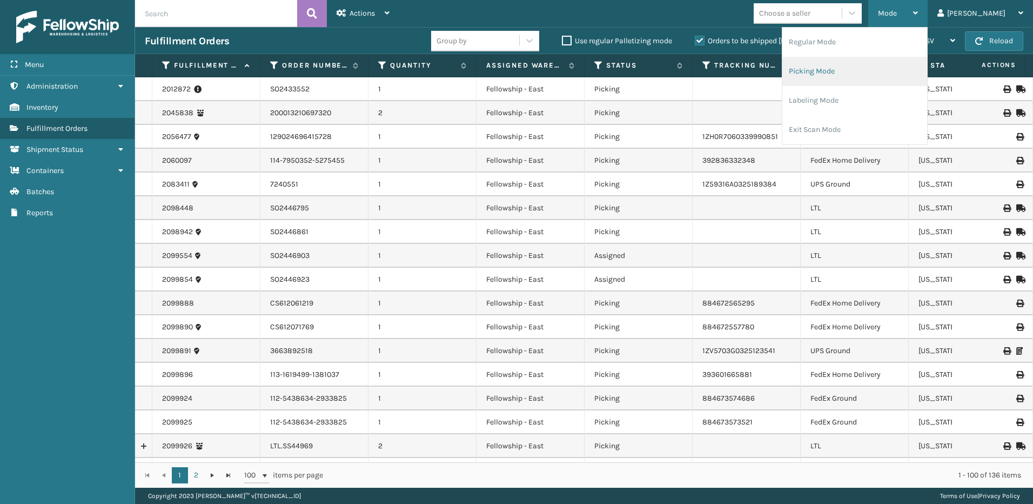
click at [832, 74] on li "Picking Mode" at bounding box center [854, 71] width 145 height 29
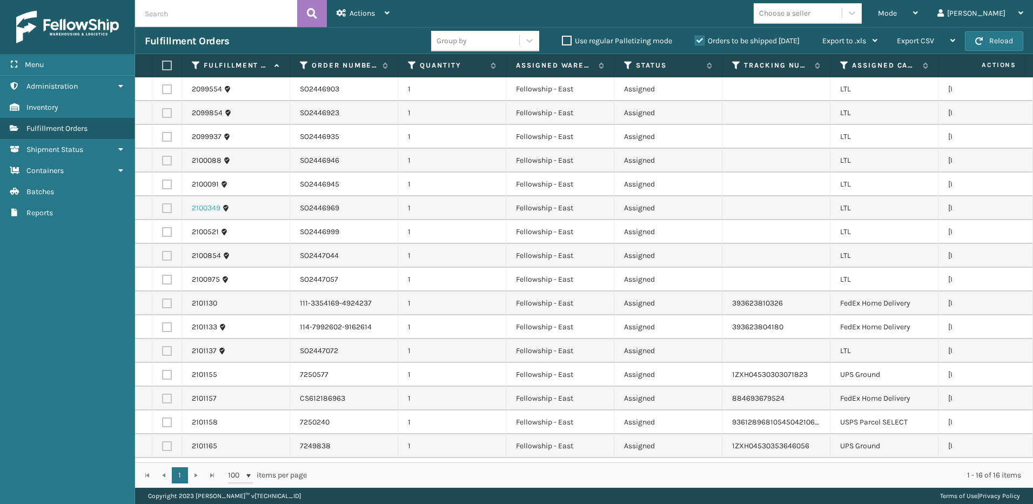
click at [195, 206] on link "2100349" at bounding box center [206, 208] width 29 height 11
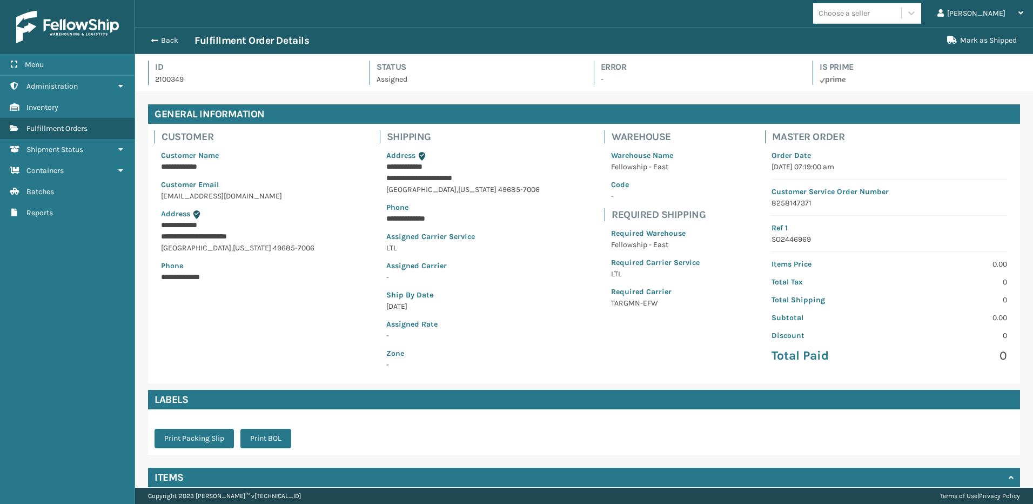
scroll to position [26, 898]
click at [171, 41] on button "Back" at bounding box center [170, 41] width 50 height 10
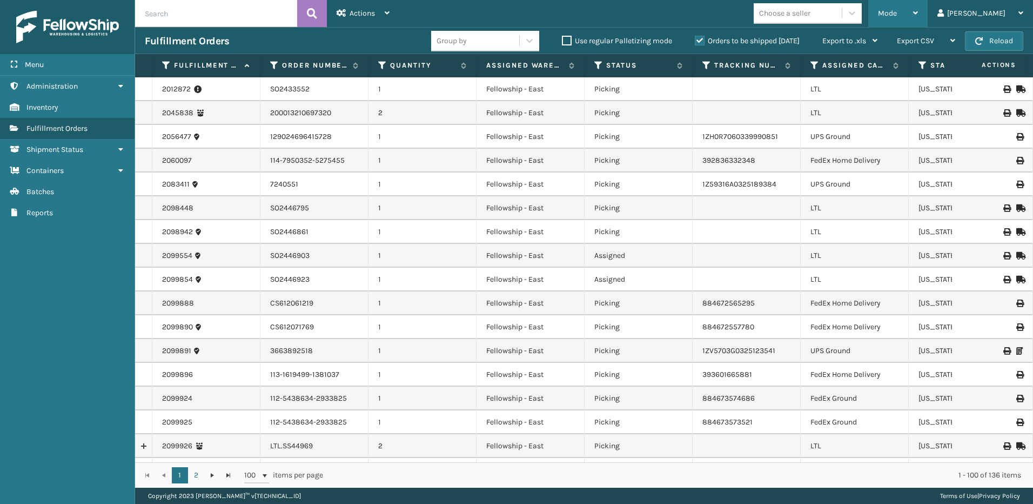
click at [897, 17] on span "Mode" at bounding box center [887, 13] width 19 height 9
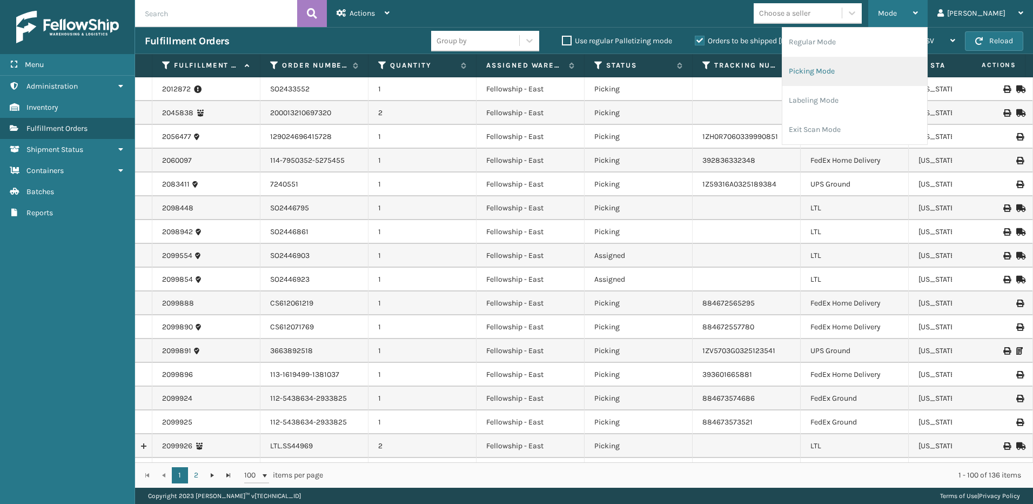
click at [844, 77] on li "Picking Mode" at bounding box center [854, 71] width 145 height 29
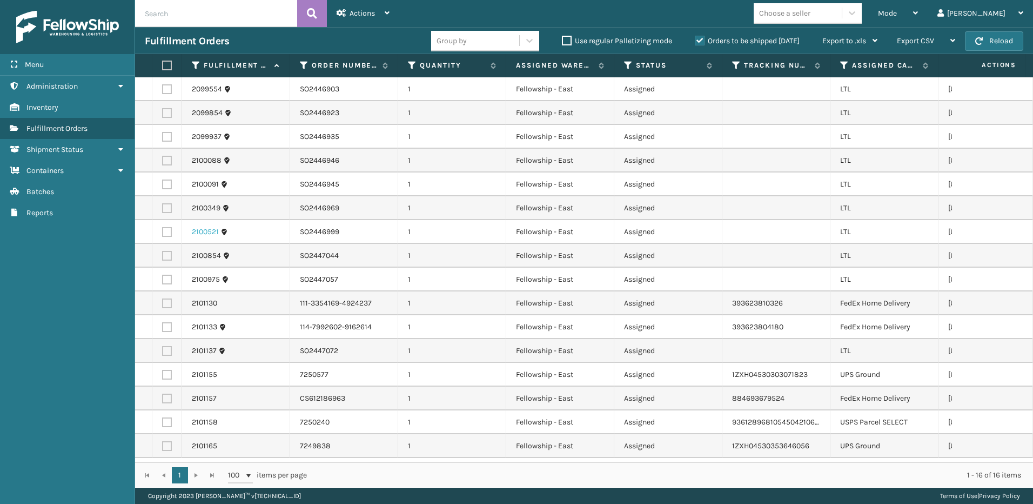
click at [194, 231] on link "2100521" at bounding box center [205, 231] width 27 height 11
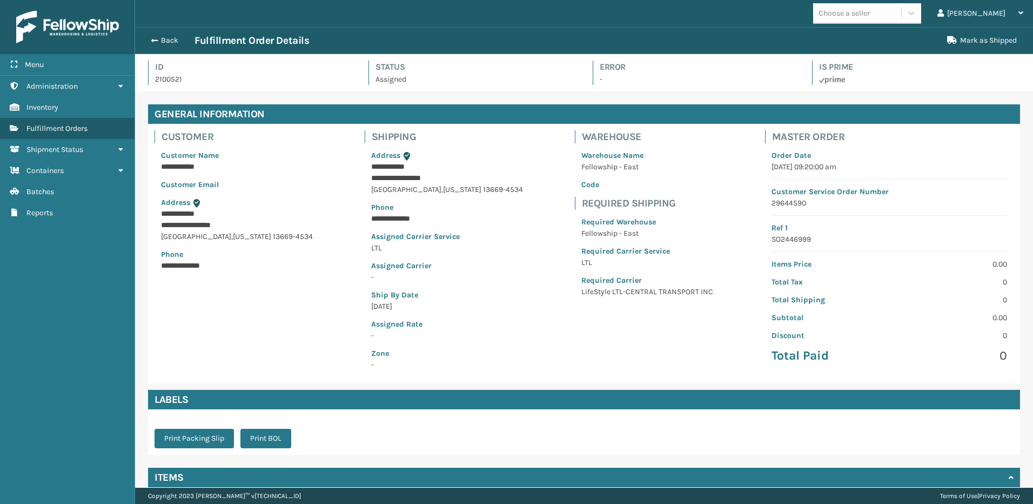
scroll to position [26, 898]
click at [173, 37] on button "Back" at bounding box center [170, 41] width 50 height 10
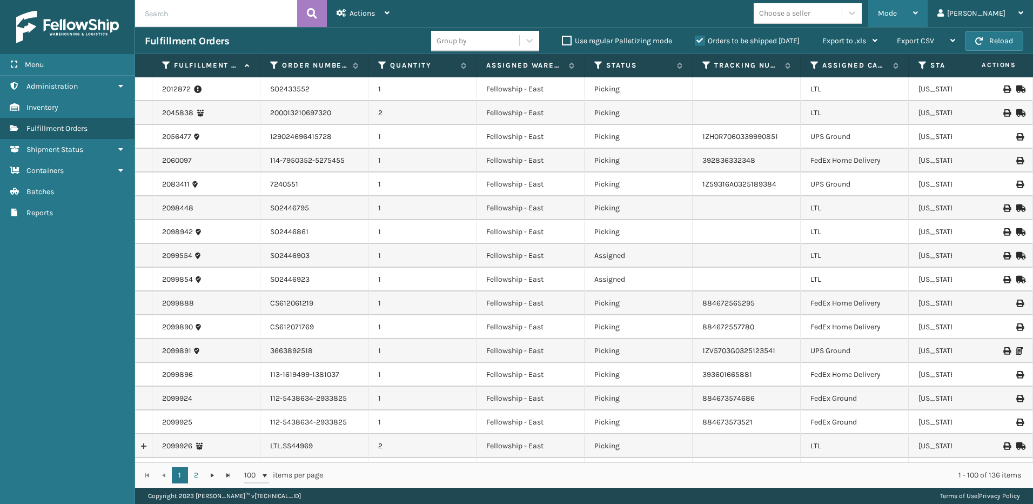
click at [897, 11] on span "Mode" at bounding box center [887, 13] width 19 height 9
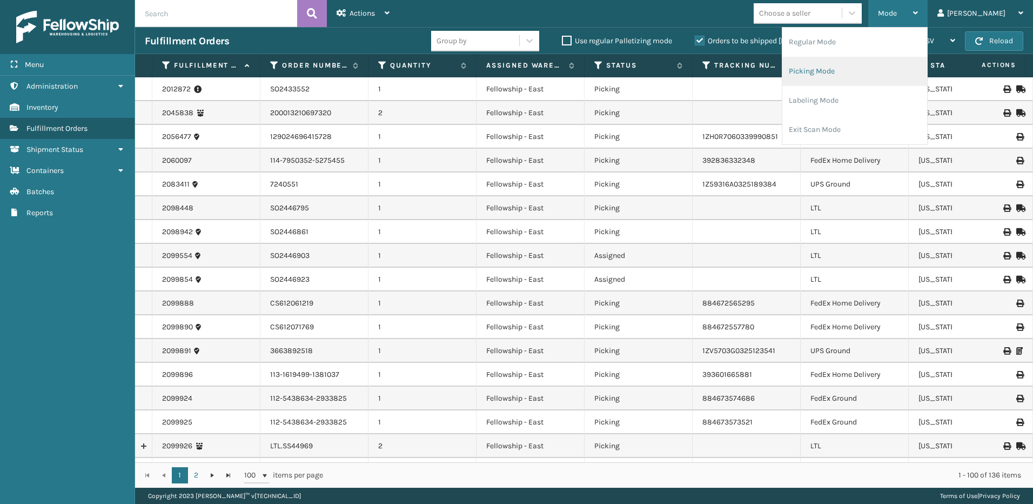
click at [855, 71] on li "Picking Mode" at bounding box center [854, 71] width 145 height 29
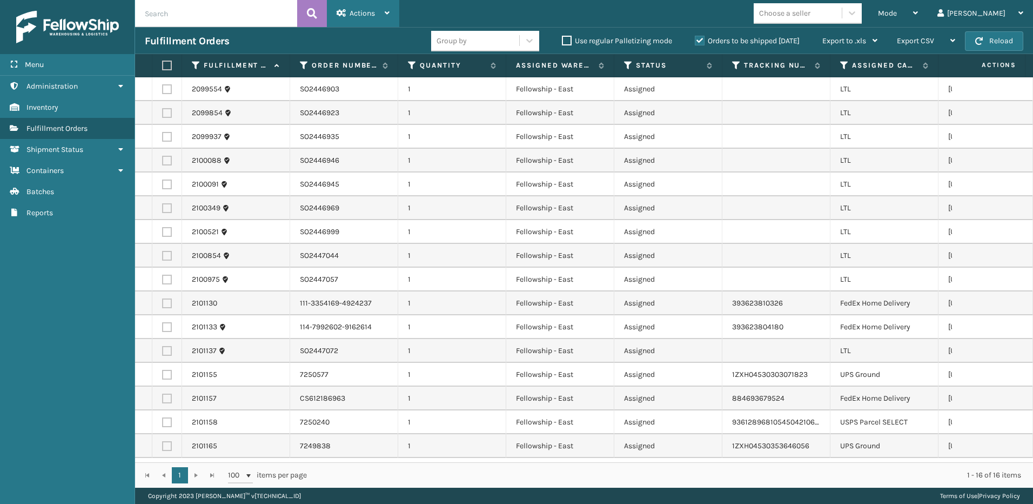
click at [357, 8] on div "Actions" at bounding box center [363, 13] width 53 height 27
click at [897, 13] on span "Mode" at bounding box center [887, 13] width 19 height 9
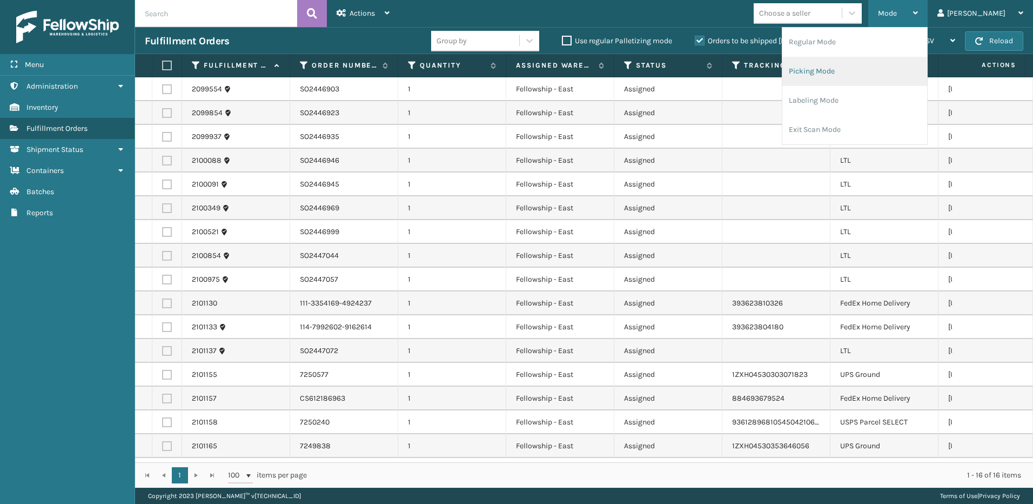
click at [868, 65] on li "Picking Mode" at bounding box center [854, 71] width 145 height 29
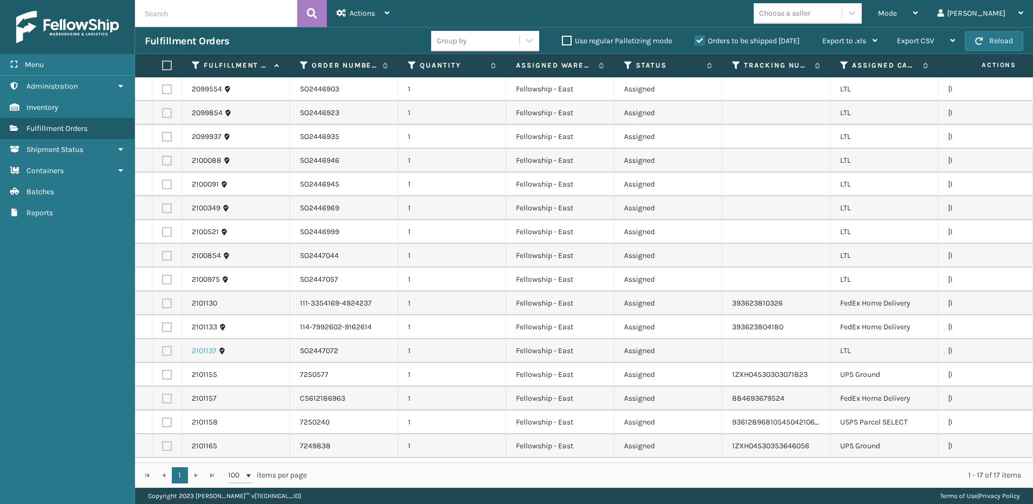
click at [193, 351] on link "2101137" at bounding box center [204, 350] width 25 height 11
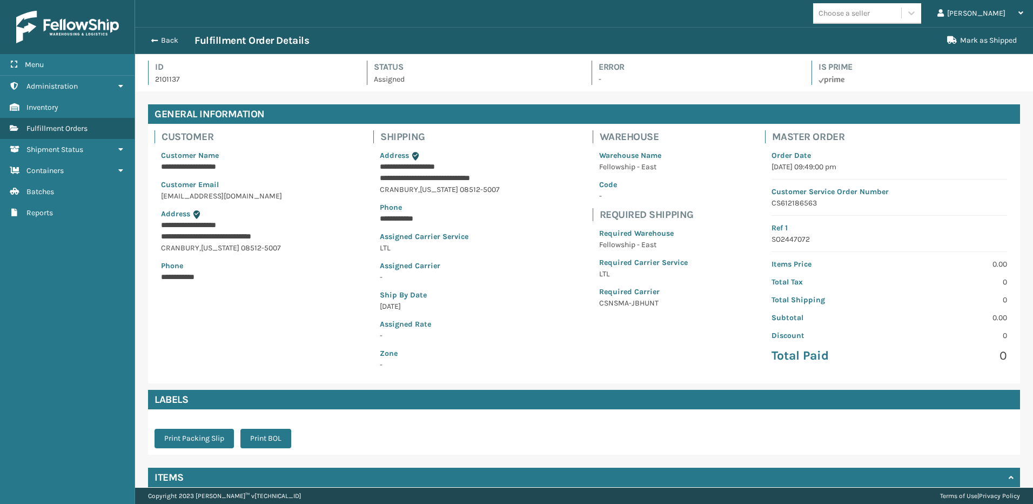
scroll to position [26, 898]
click at [165, 37] on button "Back" at bounding box center [170, 41] width 50 height 10
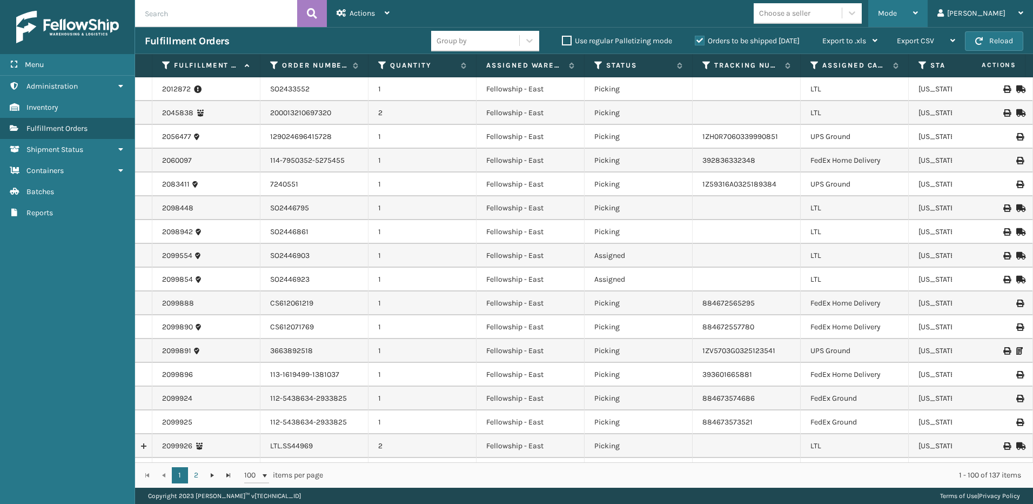
click at [918, 18] on div "Mode" at bounding box center [898, 13] width 40 height 27
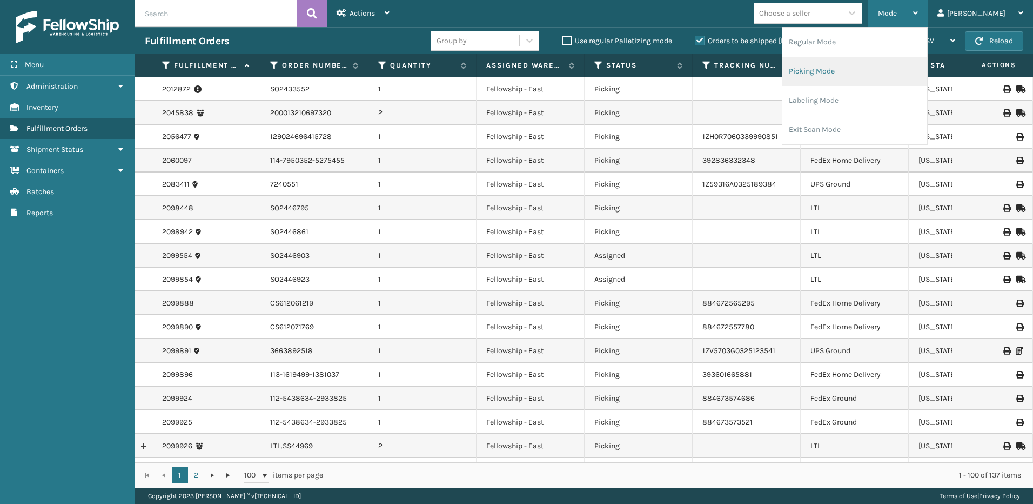
click at [849, 68] on li "Picking Mode" at bounding box center [854, 71] width 145 height 29
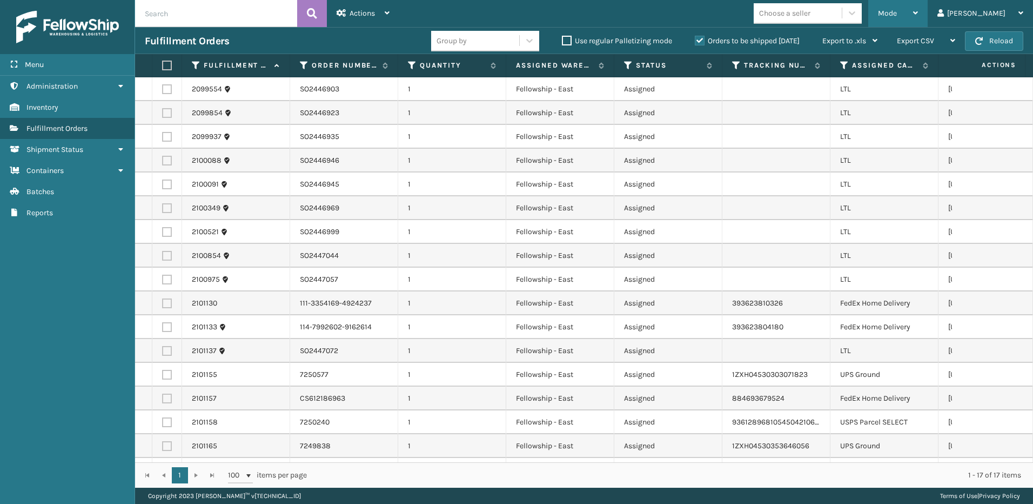
click at [918, 7] on div "Mode" at bounding box center [898, 13] width 40 height 27
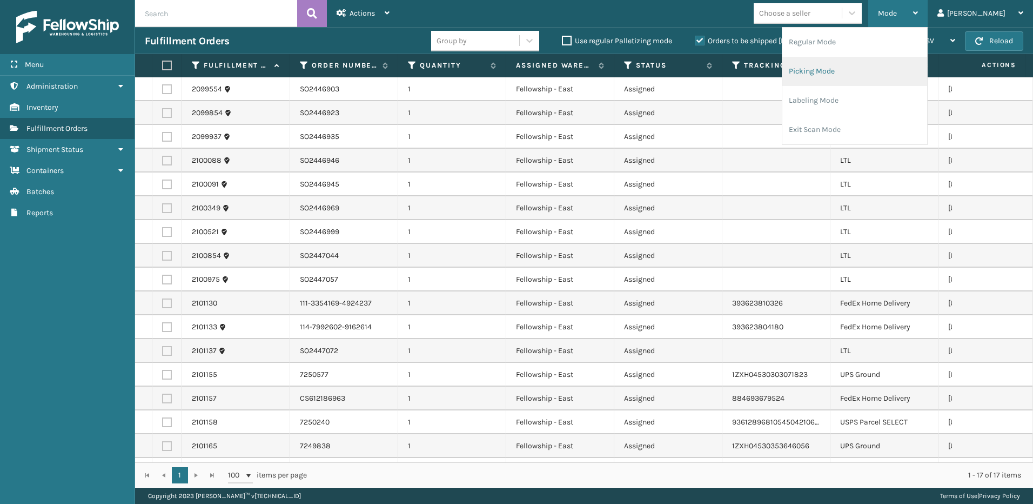
click at [859, 73] on li "Picking Mode" at bounding box center [854, 71] width 145 height 29
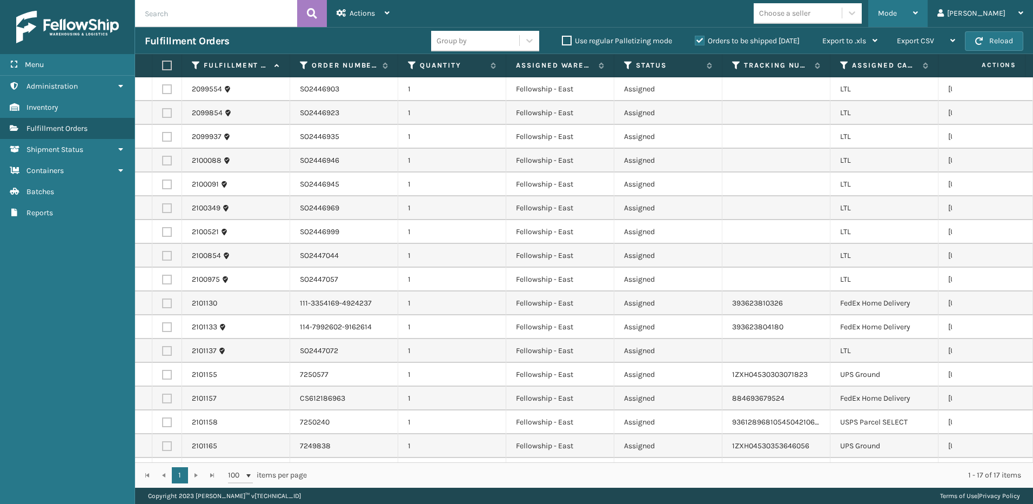
click at [897, 17] on span "Mode" at bounding box center [887, 13] width 19 height 9
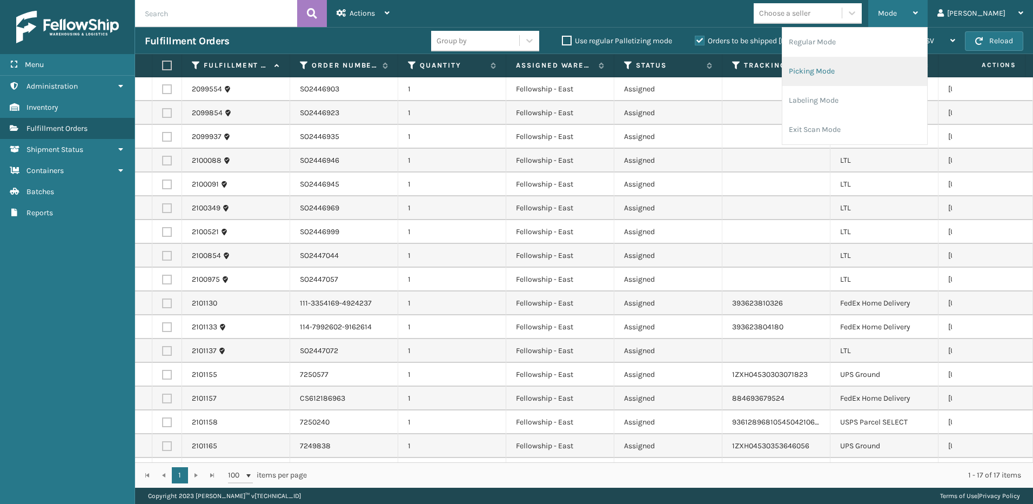
click at [845, 69] on li "Picking Mode" at bounding box center [854, 71] width 145 height 29
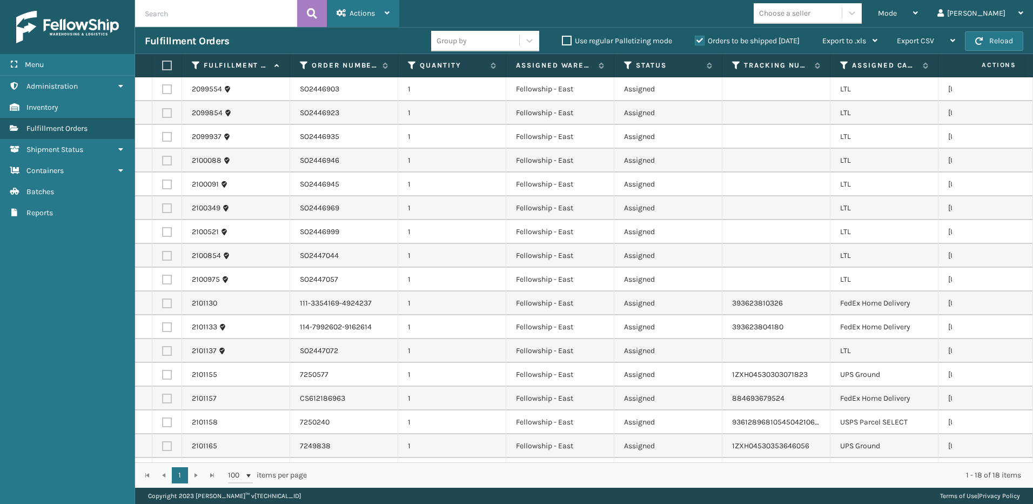
click at [376, 12] on div "Actions" at bounding box center [363, 13] width 53 height 27
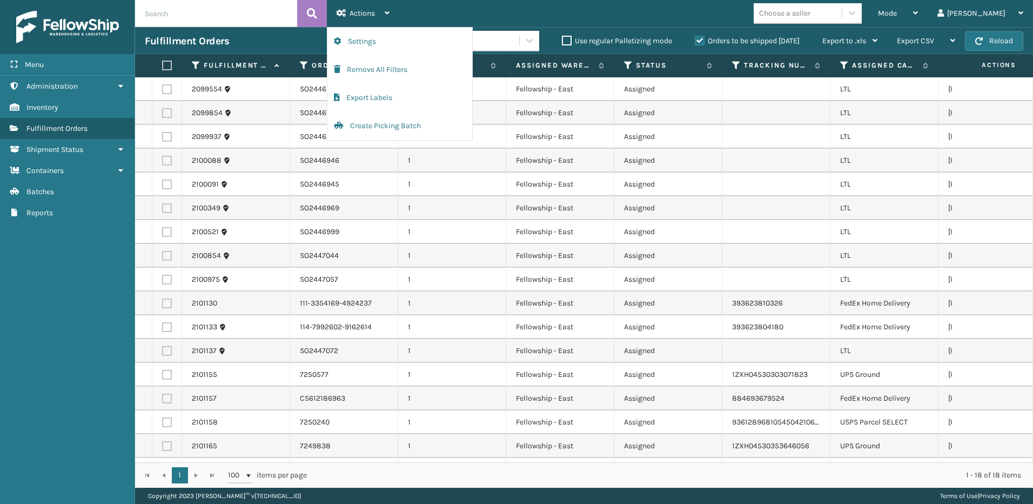
click at [598, 16] on div "Mode Regular Mode Picking Mode Labeling Mode Exit Scan Mode Choose a seller [PE…" at bounding box center [716, 13] width 634 height 27
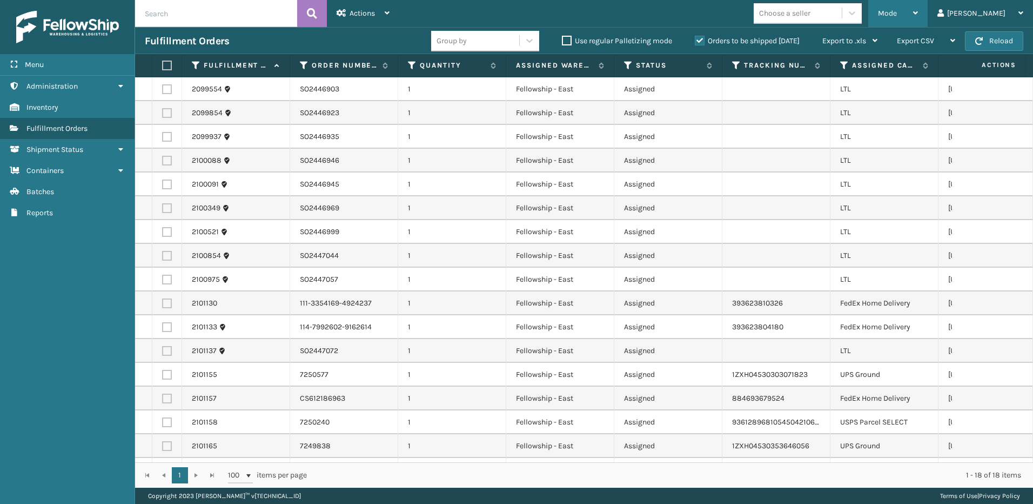
click at [918, 6] on div "Mode" at bounding box center [898, 13] width 40 height 27
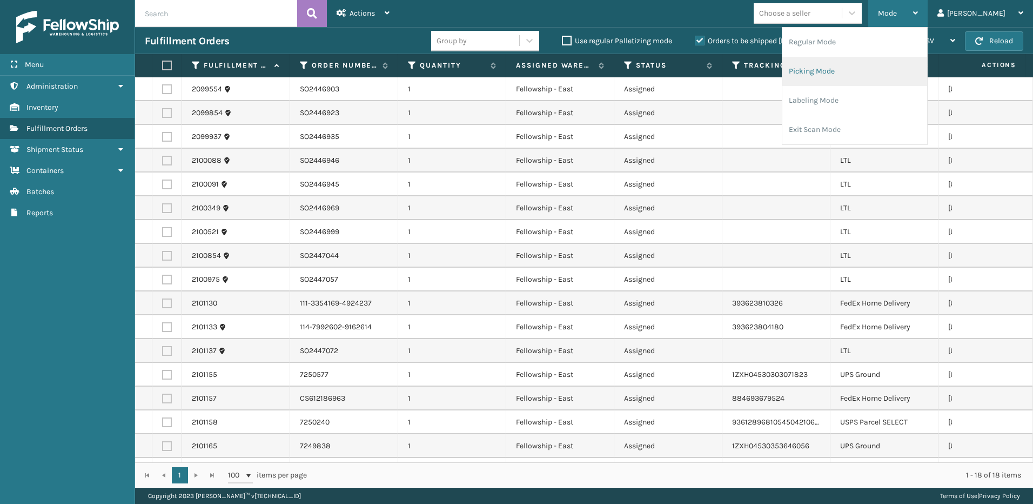
click at [859, 75] on li "Picking Mode" at bounding box center [854, 71] width 145 height 29
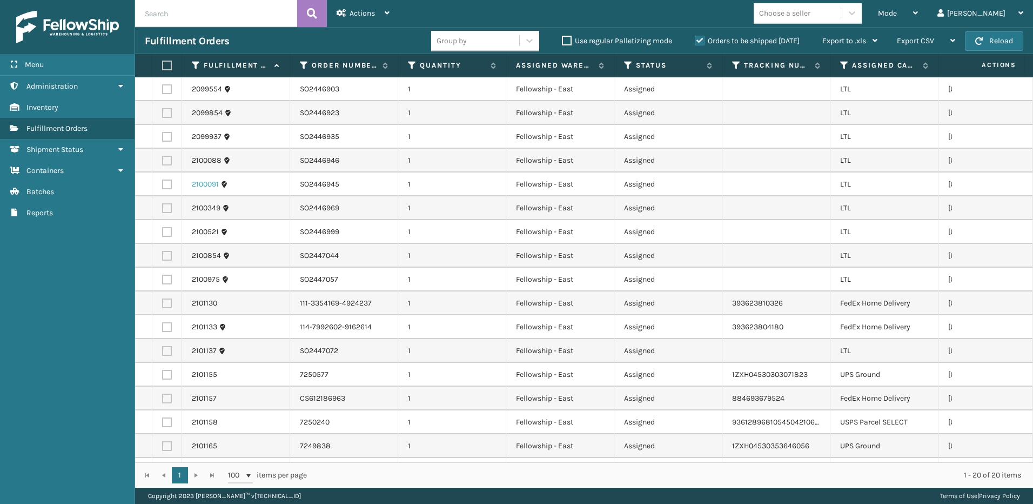
click at [199, 179] on link "2100091" at bounding box center [205, 184] width 27 height 11
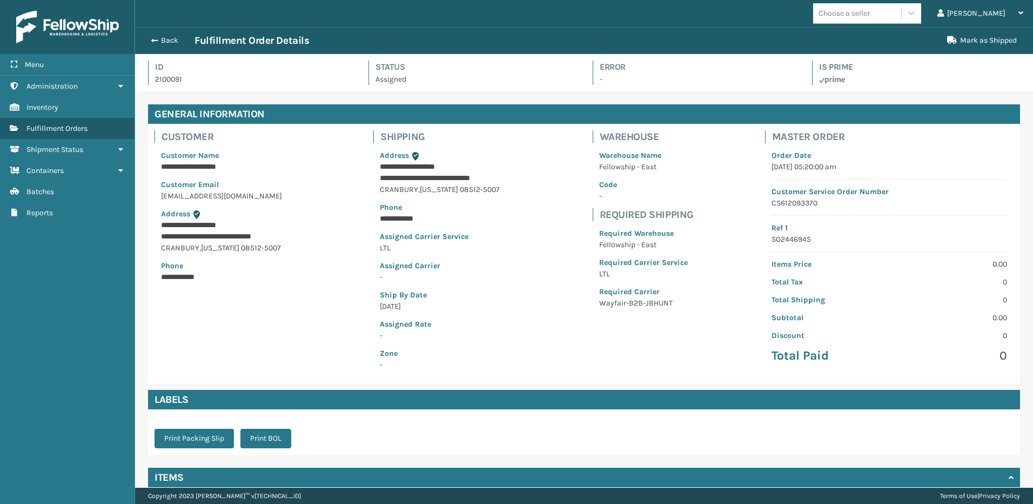
scroll to position [26, 898]
click at [166, 41] on button "Back" at bounding box center [170, 41] width 50 height 10
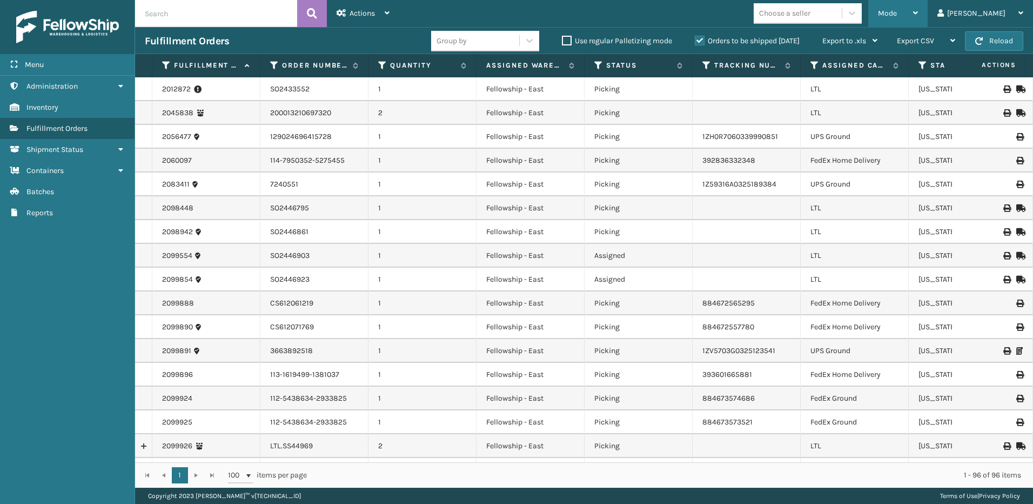
click at [918, 9] on div "Mode" at bounding box center [898, 13] width 40 height 27
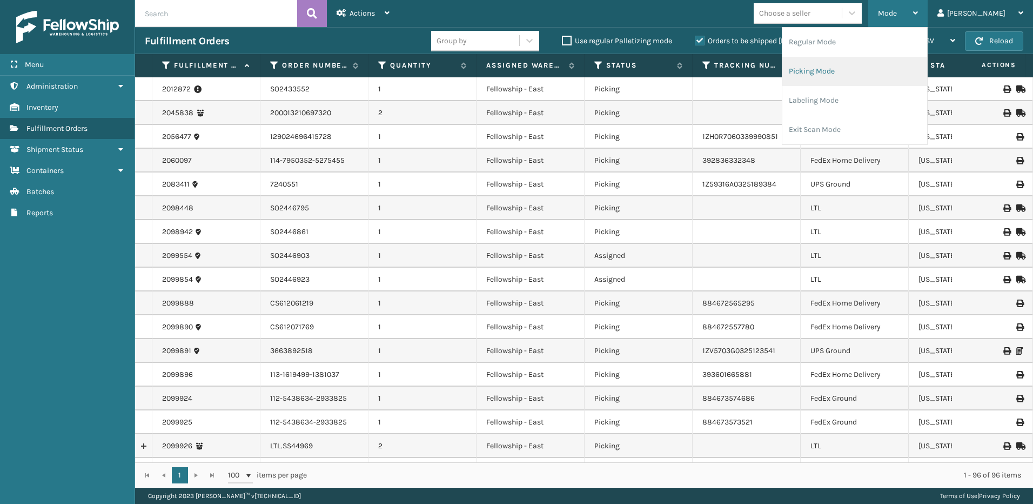
click at [845, 71] on li "Picking Mode" at bounding box center [854, 71] width 145 height 29
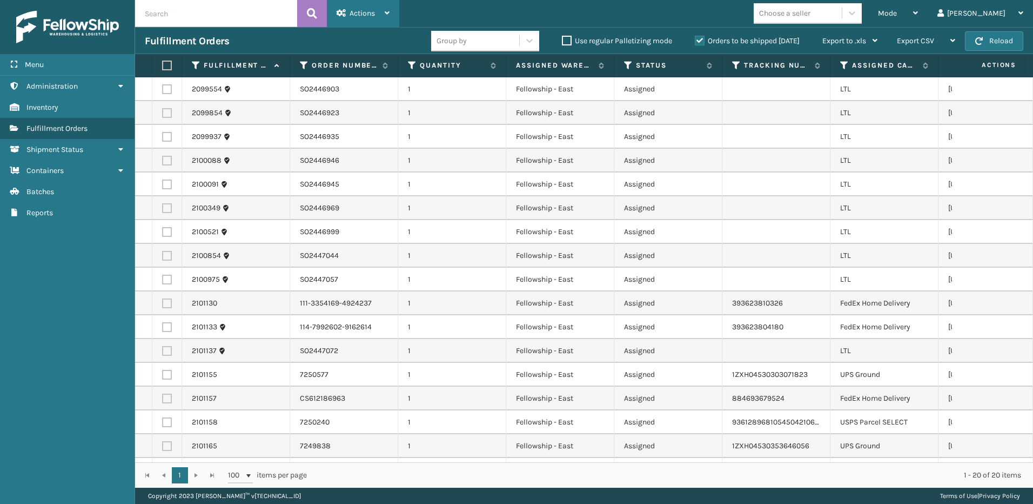
click at [356, 10] on span "Actions" at bounding box center [362, 13] width 25 height 9
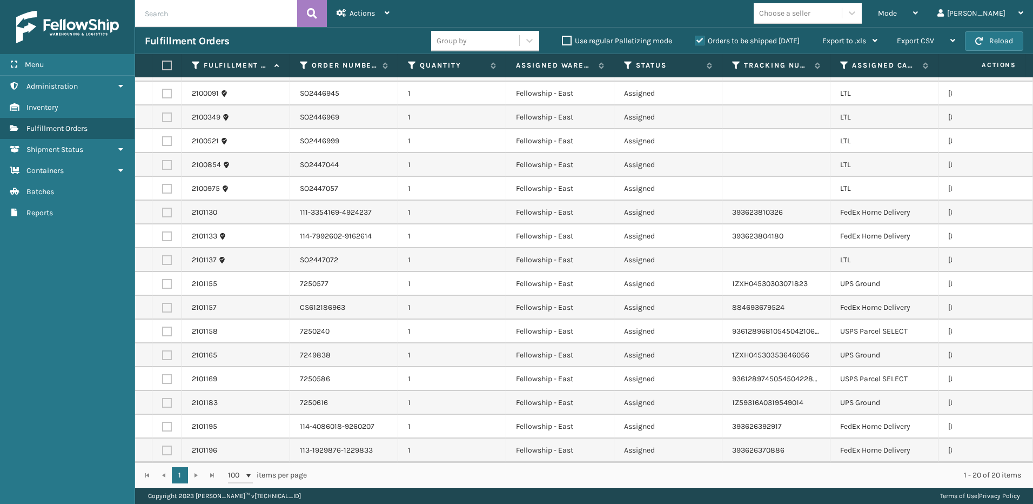
scroll to position [99, 0]
click at [918, 12] on div "Mode" at bounding box center [898, 13] width 40 height 27
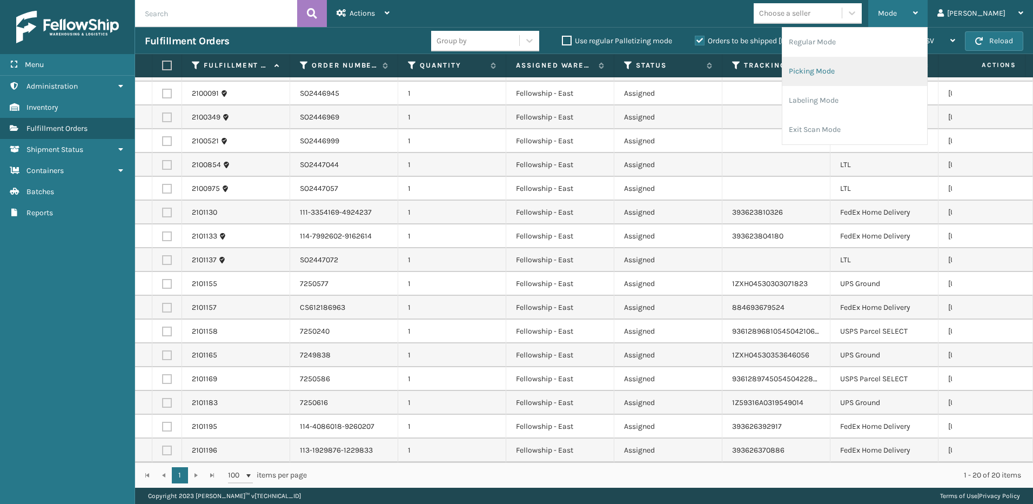
click at [830, 68] on li "Picking Mode" at bounding box center [854, 71] width 145 height 29
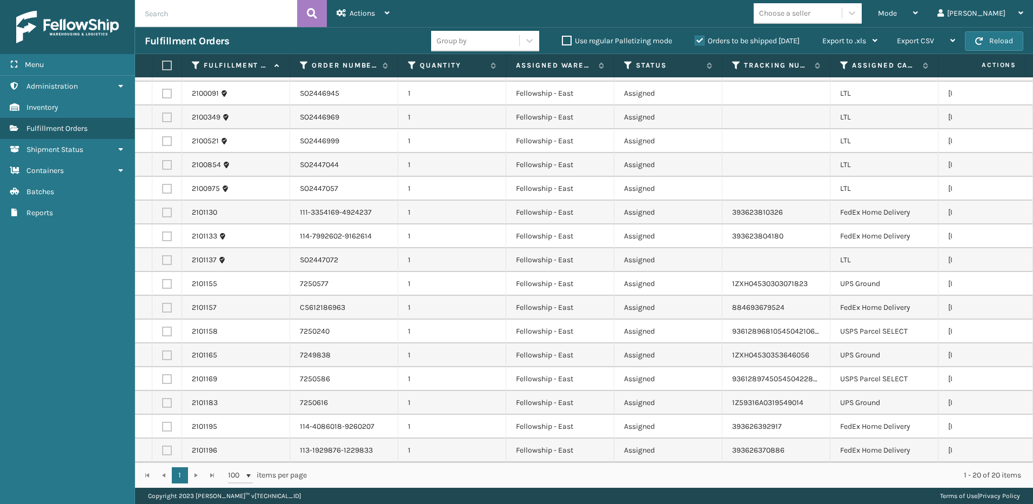
scroll to position [0, 0]
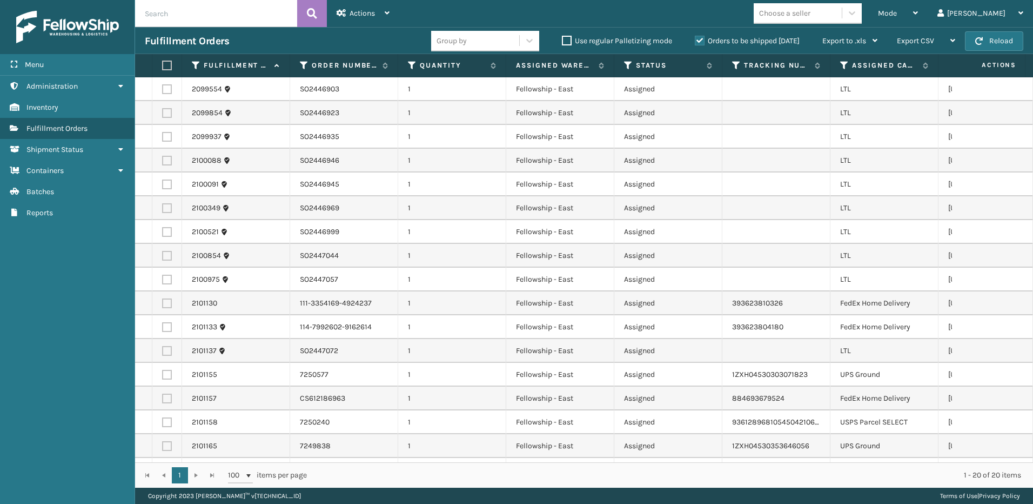
click at [165, 90] on label at bounding box center [167, 89] width 10 height 10
click at [163, 90] on input "checkbox" at bounding box center [162, 87] width 1 height 7
checkbox input "true"
click at [167, 113] on label at bounding box center [167, 113] width 10 height 10
click at [163, 113] on input "checkbox" at bounding box center [162, 111] width 1 height 7
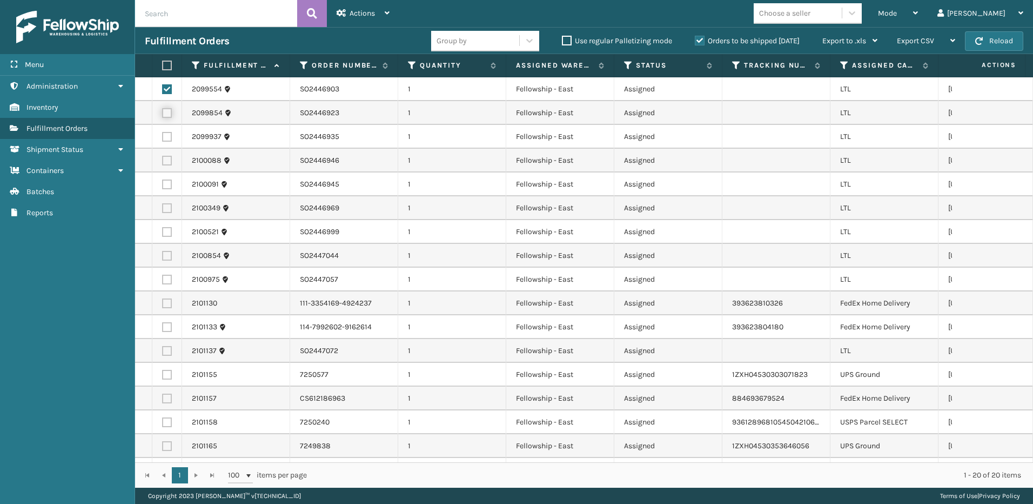
checkbox input "true"
click at [170, 138] on label at bounding box center [167, 137] width 10 height 10
click at [163, 138] on input "checkbox" at bounding box center [162, 135] width 1 height 7
checkbox input "true"
click at [167, 158] on label at bounding box center [167, 161] width 10 height 10
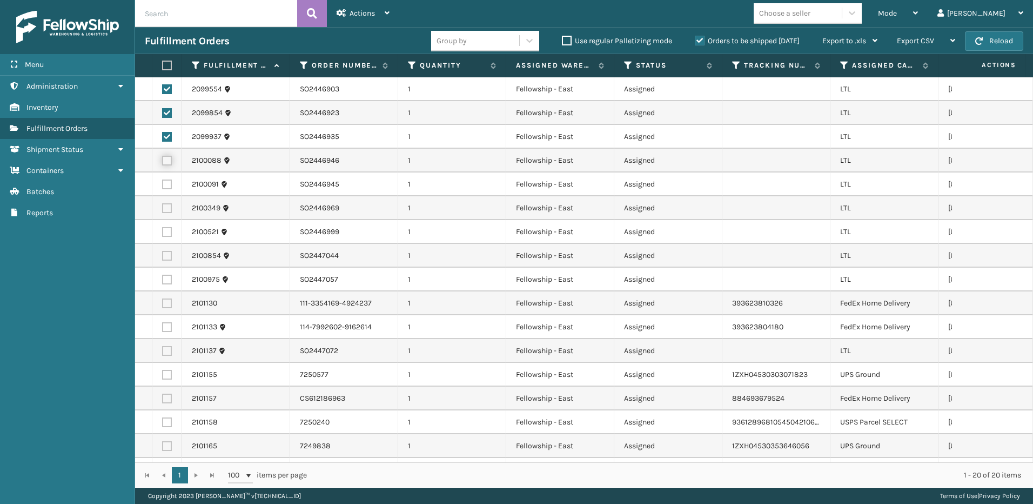
click at [163, 158] on input "checkbox" at bounding box center [162, 159] width 1 height 7
checkbox input "true"
click at [166, 186] on label at bounding box center [167, 184] width 10 height 10
click at [163, 186] on input "checkbox" at bounding box center [162, 182] width 1 height 7
checkbox input "true"
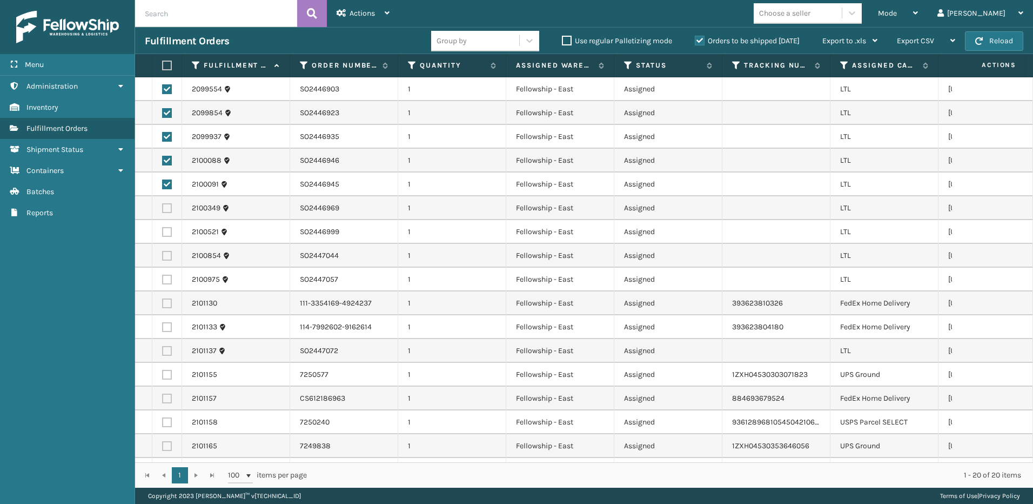
click at [166, 206] on label at bounding box center [167, 208] width 10 height 10
click at [163, 206] on input "checkbox" at bounding box center [162, 206] width 1 height 7
checkbox input "true"
click at [165, 232] on label at bounding box center [167, 232] width 10 height 10
click at [163, 232] on input "checkbox" at bounding box center [162, 230] width 1 height 7
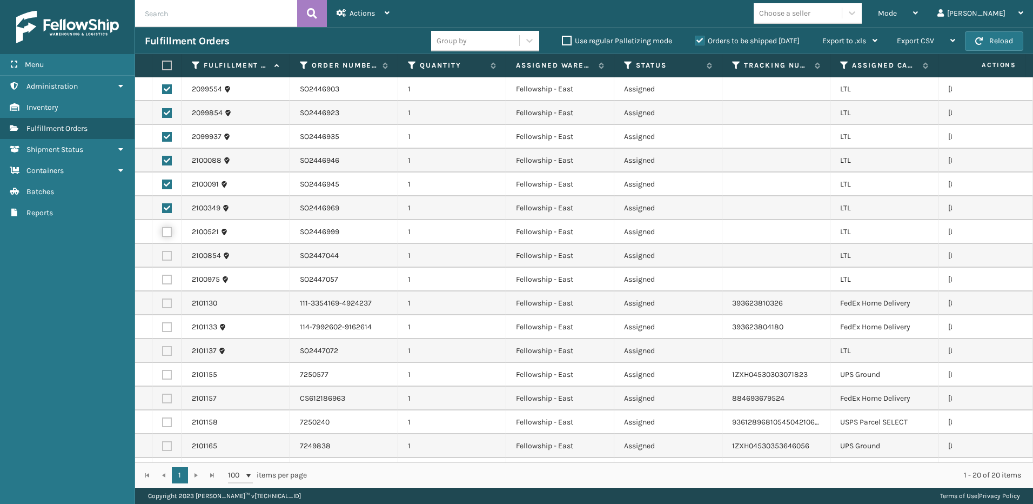
checkbox input "true"
click at [164, 256] on label at bounding box center [167, 256] width 10 height 10
click at [163, 256] on input "checkbox" at bounding box center [162, 254] width 1 height 7
checkbox input "true"
click at [165, 278] on label at bounding box center [167, 279] width 10 height 10
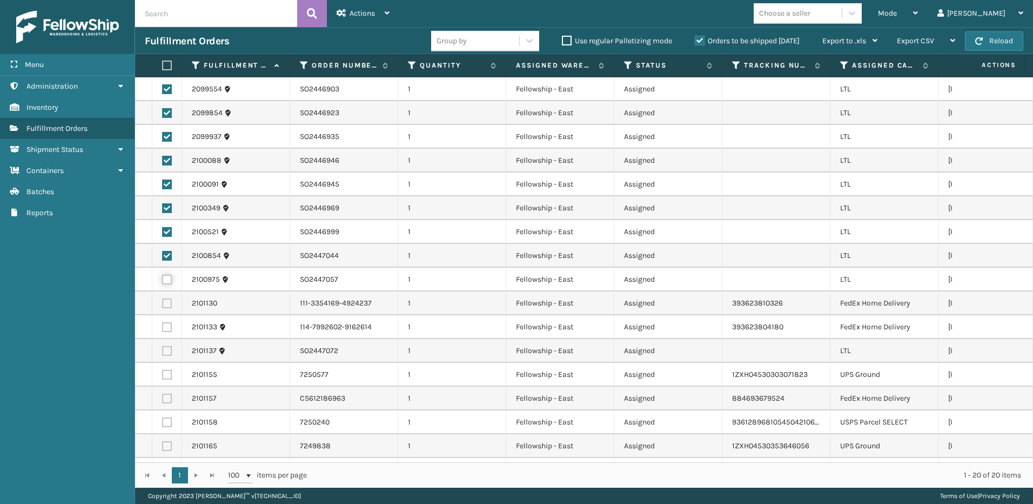
click at [163, 278] on input "checkbox" at bounding box center [162, 277] width 1 height 7
checkbox input "true"
click at [166, 352] on label at bounding box center [167, 351] width 10 height 10
click at [163, 352] on input "checkbox" at bounding box center [162, 349] width 1 height 7
checkbox input "true"
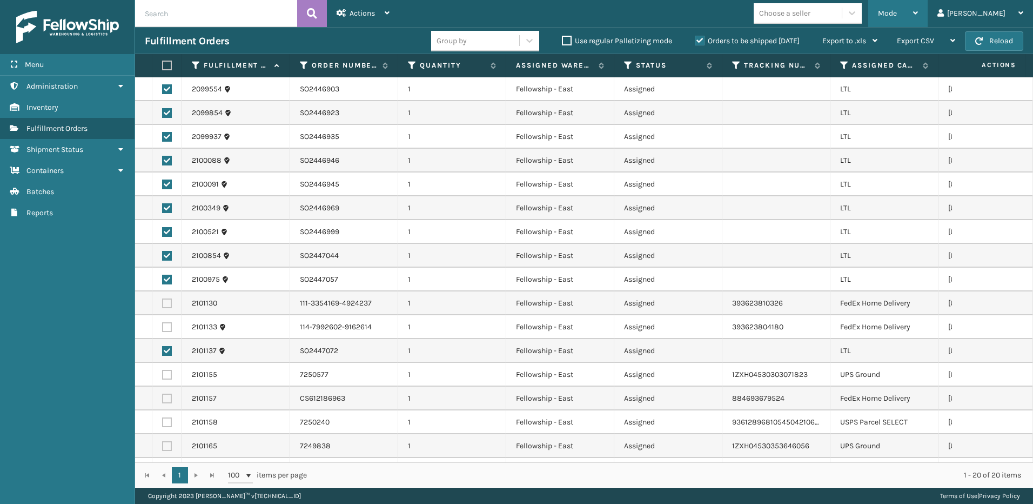
click at [897, 10] on span "Mode" at bounding box center [887, 13] width 19 height 9
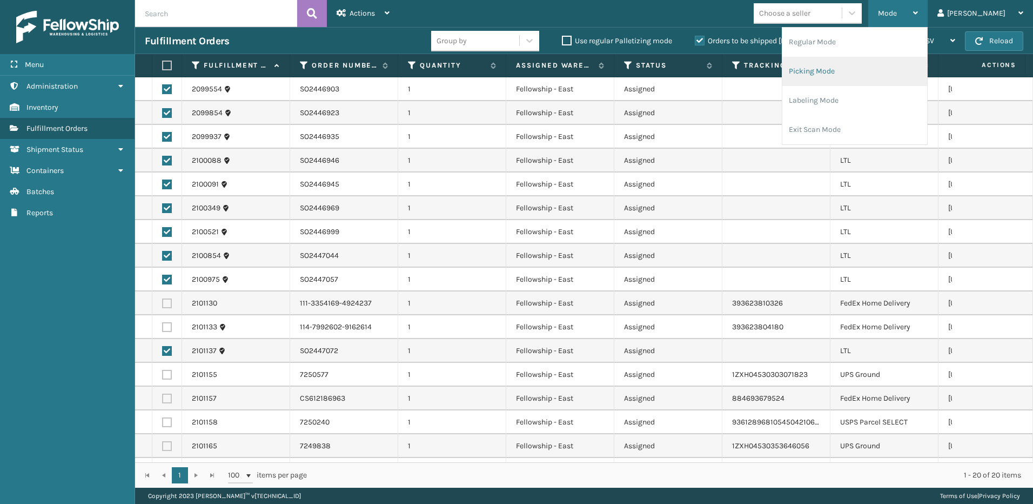
click at [853, 68] on li "Picking Mode" at bounding box center [854, 71] width 145 height 29
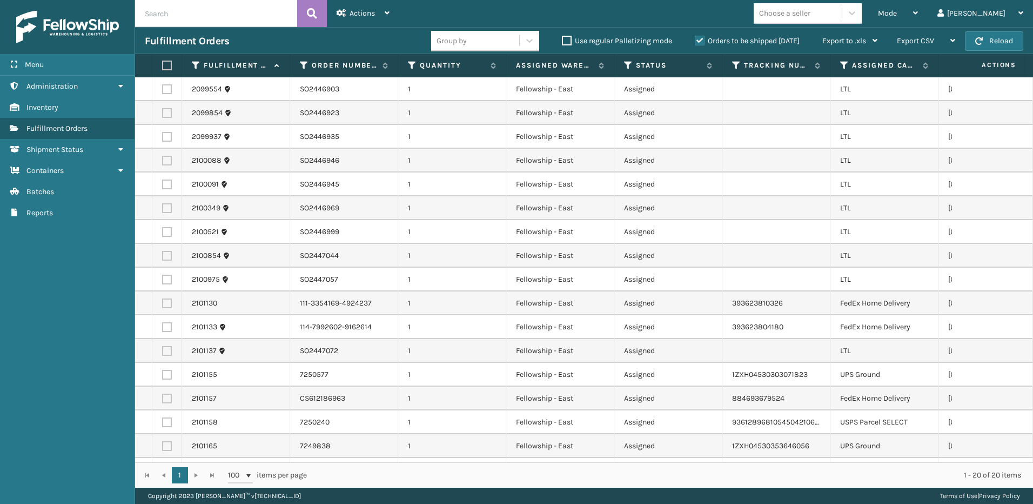
click at [166, 86] on label at bounding box center [167, 89] width 10 height 10
click at [163, 86] on input "checkbox" at bounding box center [162, 87] width 1 height 7
checkbox input "true"
click at [167, 116] on label at bounding box center [167, 113] width 10 height 10
click at [163, 115] on input "checkbox" at bounding box center [162, 111] width 1 height 7
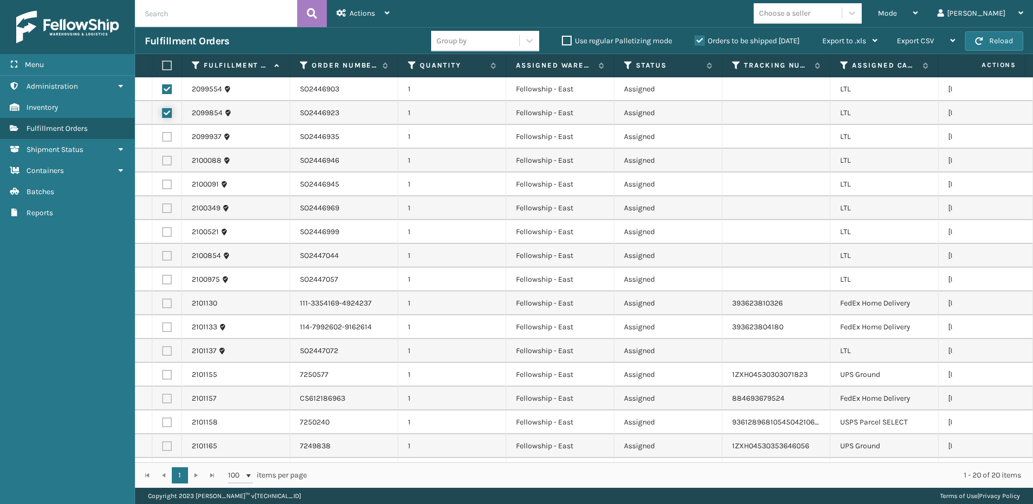
checkbox input "true"
click at [169, 138] on label at bounding box center [167, 137] width 10 height 10
click at [163, 138] on input "checkbox" at bounding box center [162, 135] width 1 height 7
checkbox input "true"
click at [166, 159] on label at bounding box center [167, 161] width 10 height 10
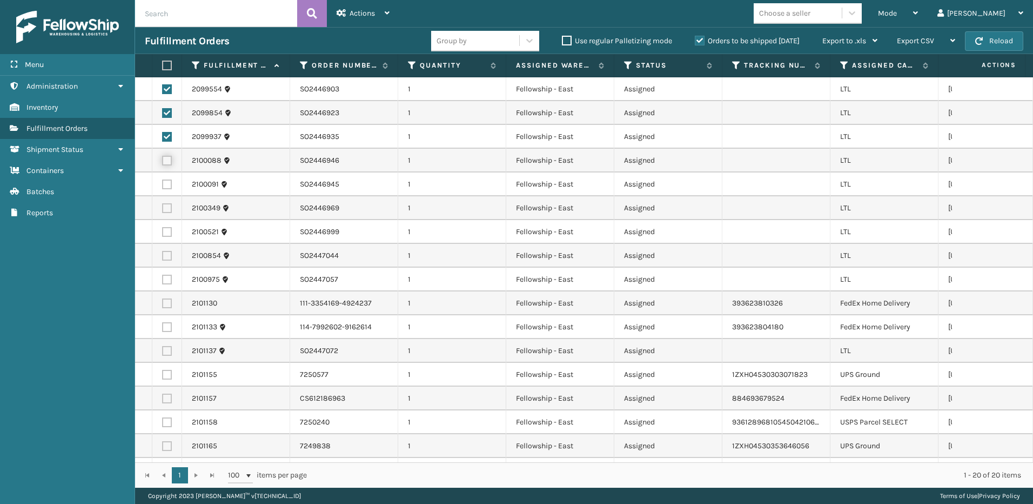
click at [163, 159] on input "checkbox" at bounding box center [162, 159] width 1 height 7
checkbox input "true"
click at [167, 187] on label at bounding box center [167, 184] width 10 height 10
click at [163, 186] on input "checkbox" at bounding box center [162, 182] width 1 height 7
checkbox input "true"
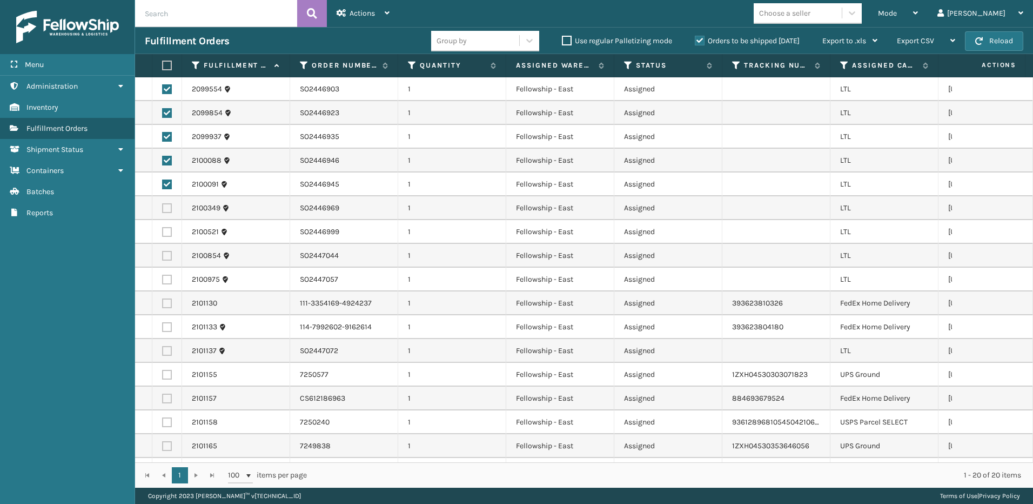
click at [166, 206] on label at bounding box center [167, 208] width 10 height 10
click at [163, 206] on input "checkbox" at bounding box center [162, 206] width 1 height 7
checkbox input "true"
click at [170, 232] on label at bounding box center [167, 232] width 10 height 10
click at [163, 232] on input "checkbox" at bounding box center [162, 230] width 1 height 7
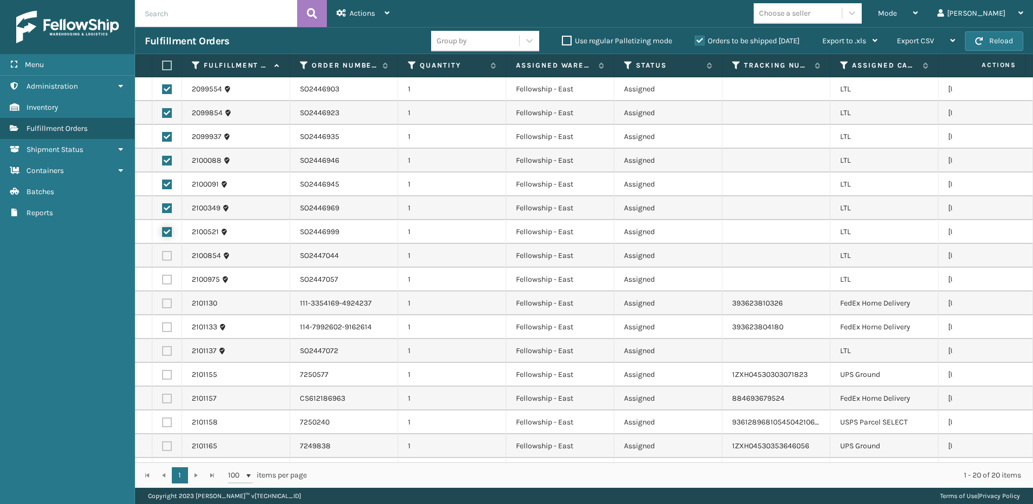
checkbox input "true"
click at [165, 252] on label at bounding box center [167, 256] width 10 height 10
click at [163, 252] on input "checkbox" at bounding box center [162, 254] width 1 height 7
checkbox input "true"
click at [165, 281] on label at bounding box center [167, 279] width 10 height 10
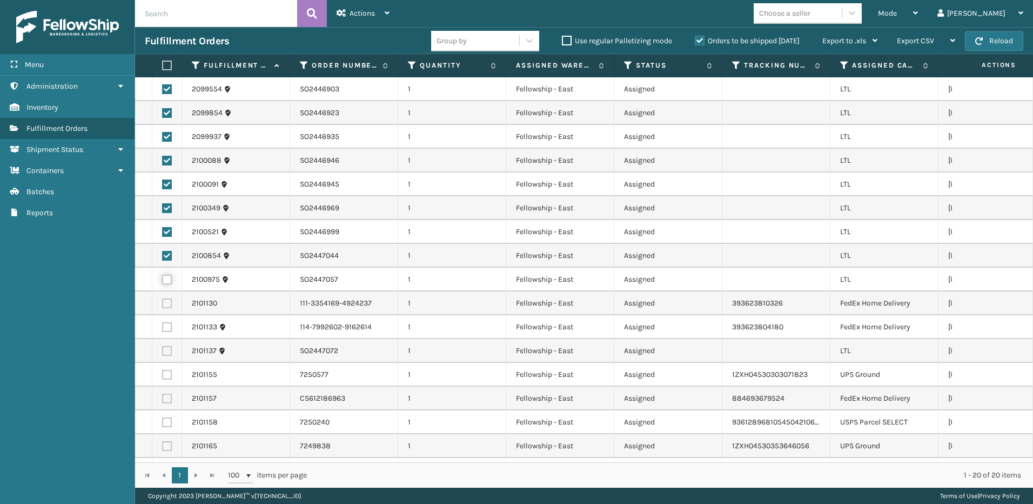
click at [163, 281] on input "checkbox" at bounding box center [162, 277] width 1 height 7
checkbox input "true"
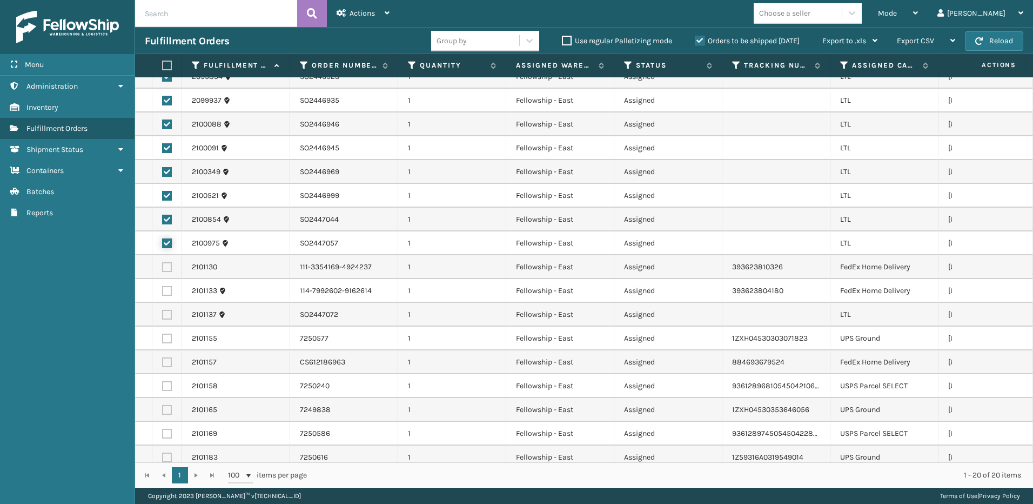
scroll to position [99, 0]
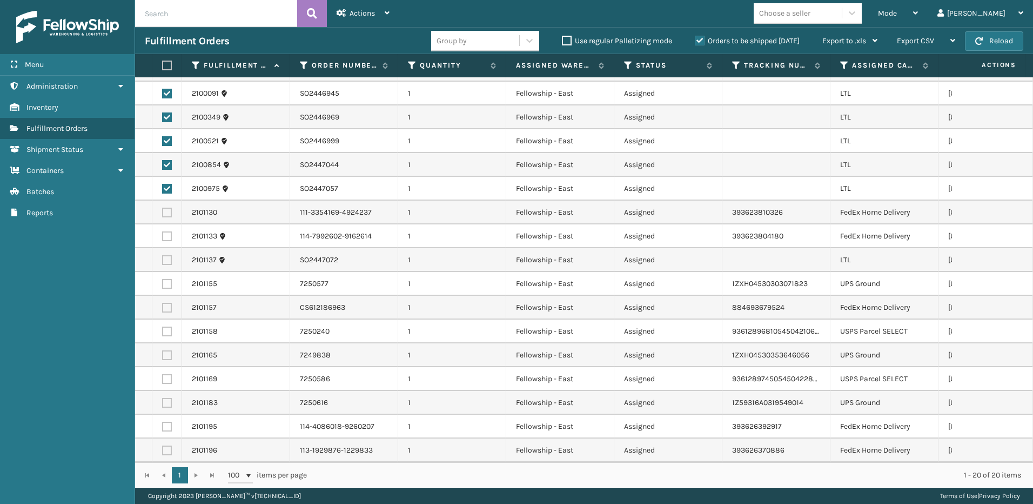
click at [164, 255] on label at bounding box center [167, 260] width 10 height 10
click at [163, 255] on input "checkbox" at bounding box center [162, 258] width 1 height 7
checkbox input "true"
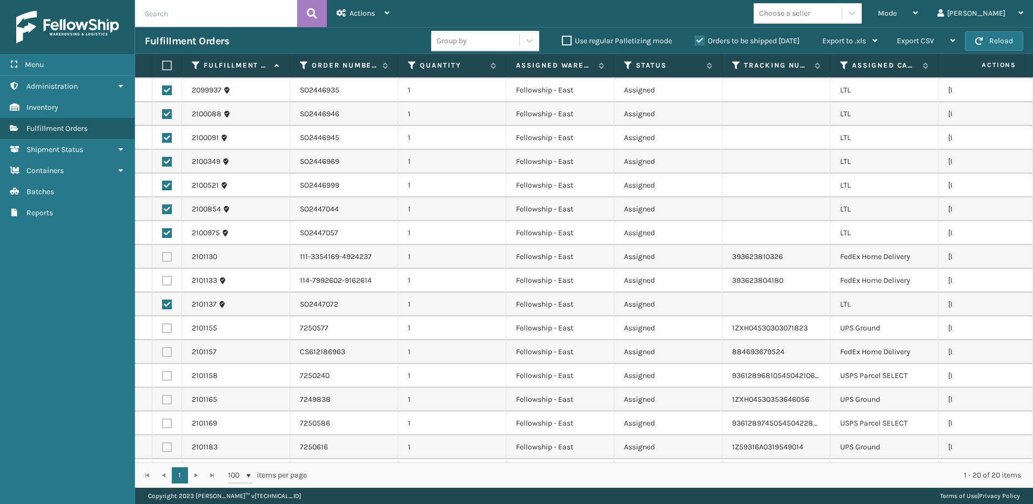
scroll to position [0, 0]
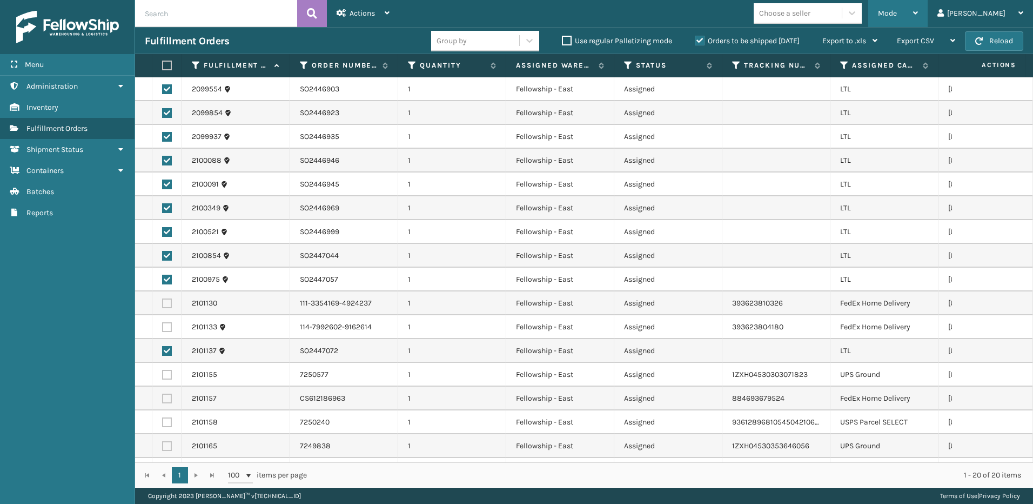
click at [918, 3] on div "Mode" at bounding box center [898, 13] width 40 height 27
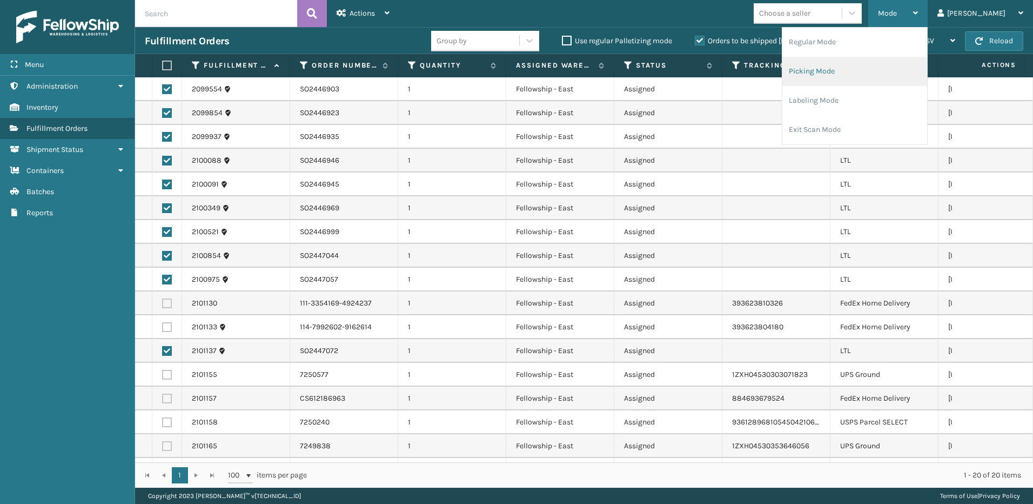
click at [846, 69] on li "Picking Mode" at bounding box center [854, 71] width 145 height 29
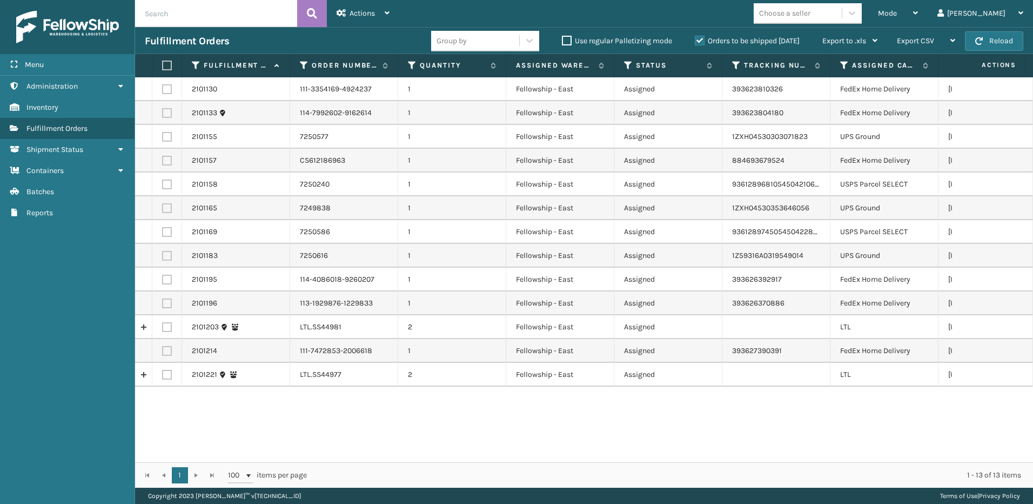
click at [169, 326] on label at bounding box center [167, 327] width 10 height 10
click at [163, 326] on input "checkbox" at bounding box center [162, 325] width 1 height 7
checkbox input "true"
click at [164, 368] on td at bounding box center [167, 375] width 30 height 24
click at [167, 375] on label at bounding box center [167, 375] width 10 height 10
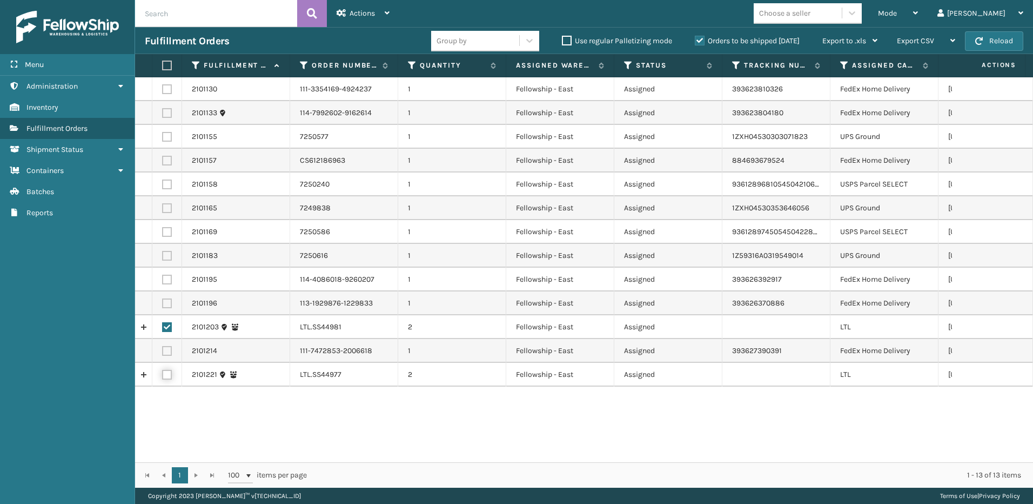
click at [163, 375] on input "checkbox" at bounding box center [162, 373] width 1 height 7
checkbox input "true"
click at [363, 15] on span "Actions" at bounding box center [362, 13] width 25 height 9
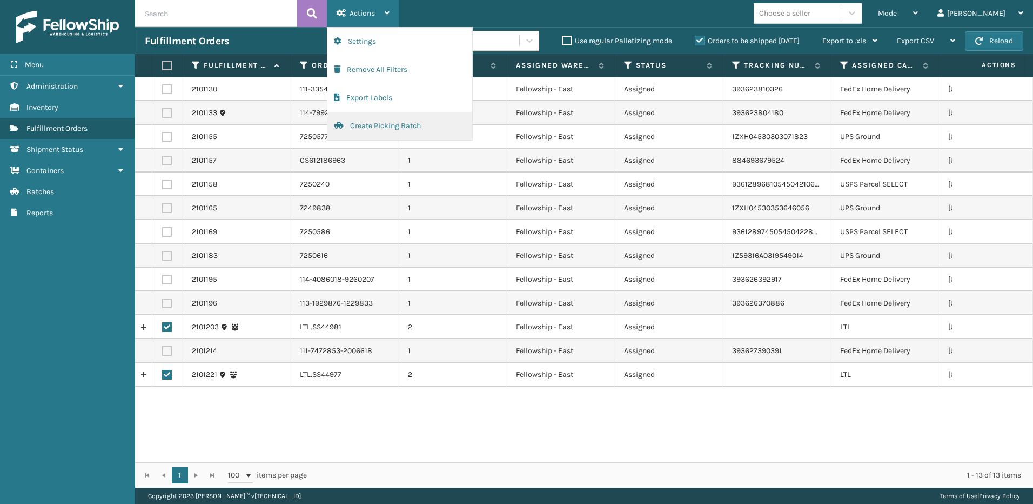
click at [378, 116] on button "Create Picking Batch" at bounding box center [399, 126] width 145 height 28
